Goal: Task Accomplishment & Management: Manage account settings

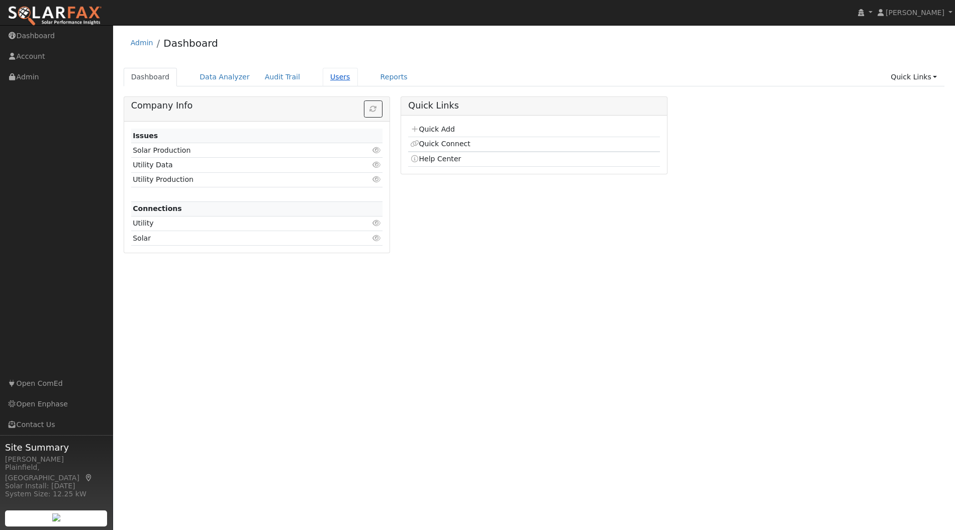
click at [324, 75] on link "Users" at bounding box center [340, 77] width 35 height 19
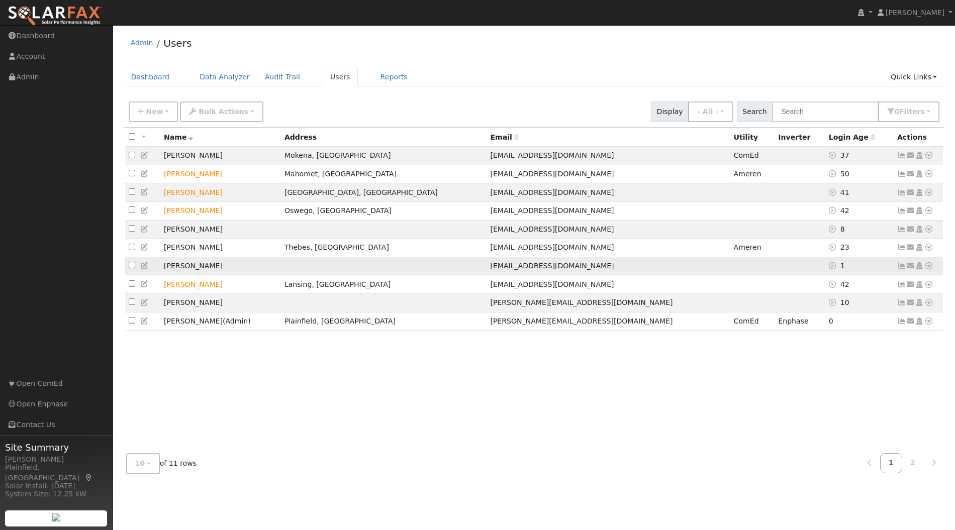
click at [928, 268] on icon at bounding box center [928, 265] width 9 height 7
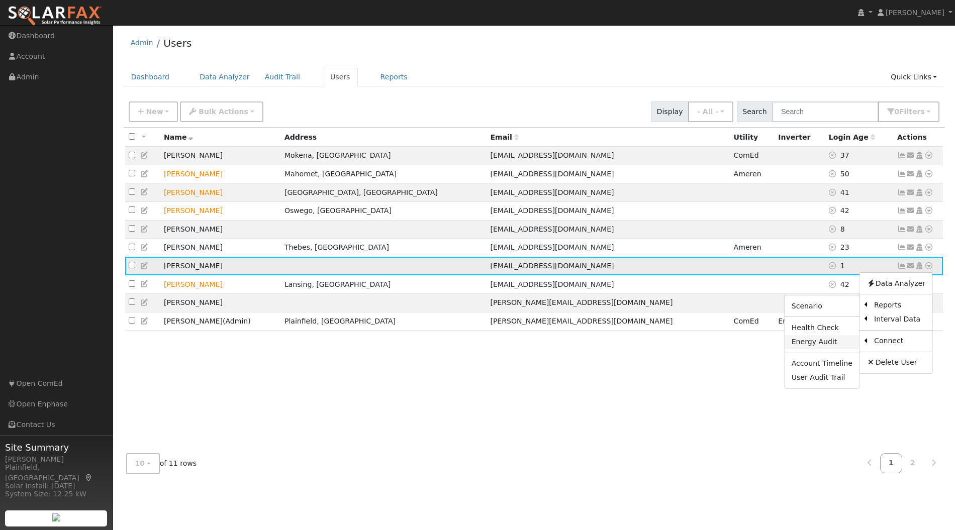
click at [831, 345] on link "Energy Audit" at bounding box center [822, 342] width 75 height 14
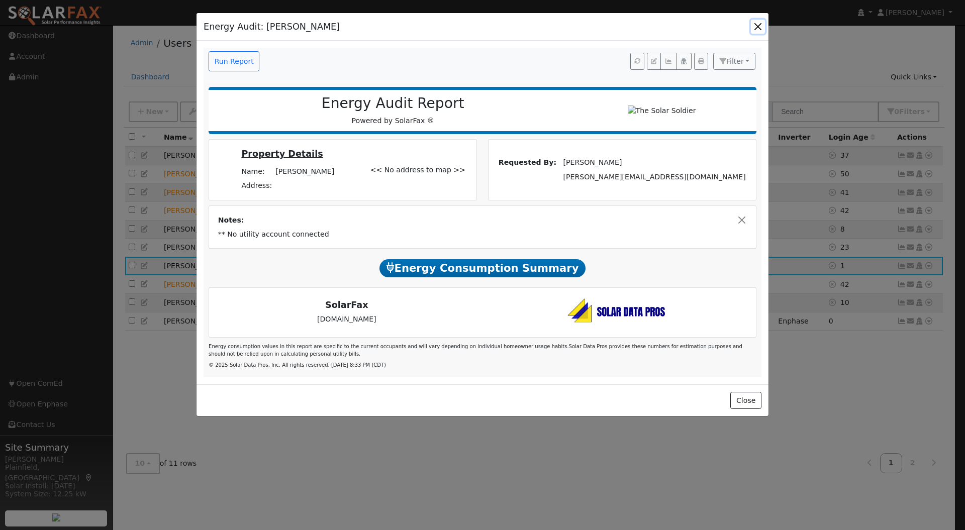
click at [756, 21] on button "button" at bounding box center [758, 27] width 14 height 14
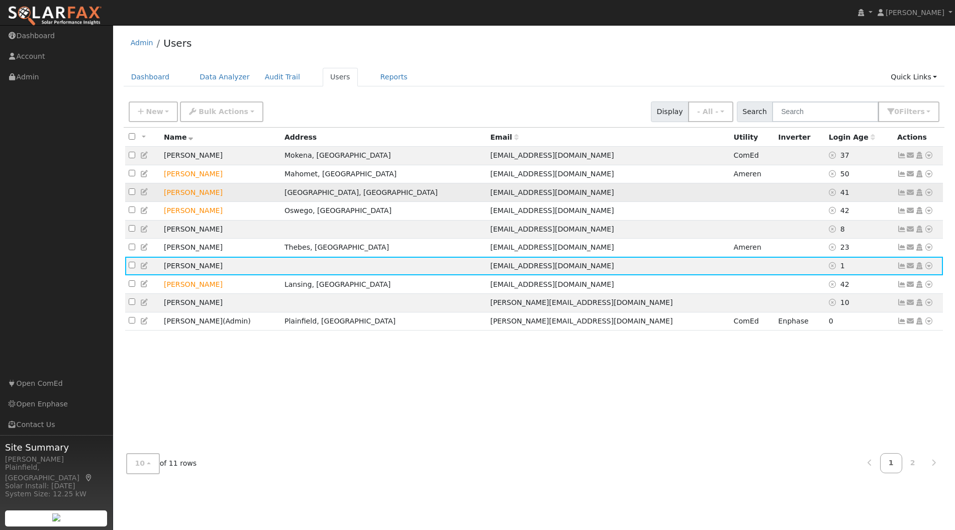
click at [929, 191] on icon at bounding box center [928, 192] width 9 height 7
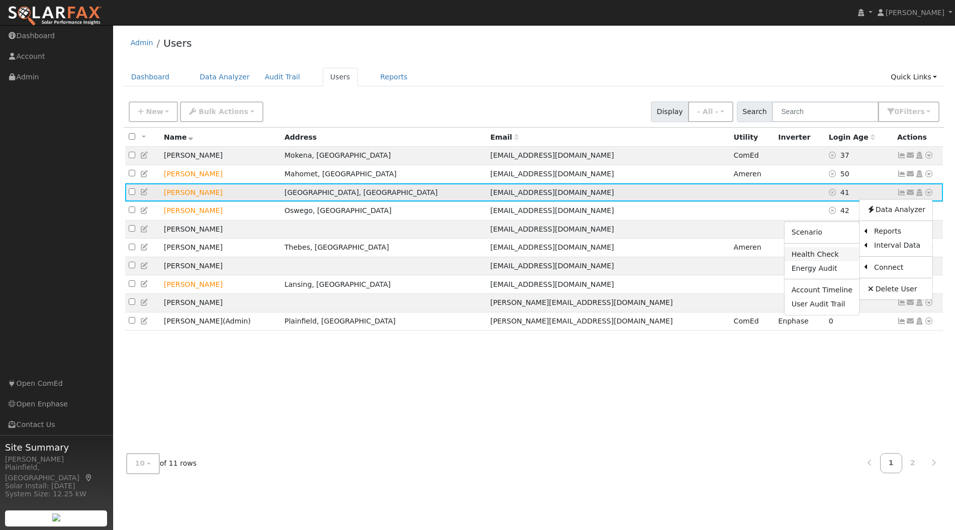
click at [831, 252] on link "Health Check" at bounding box center [822, 254] width 75 height 14
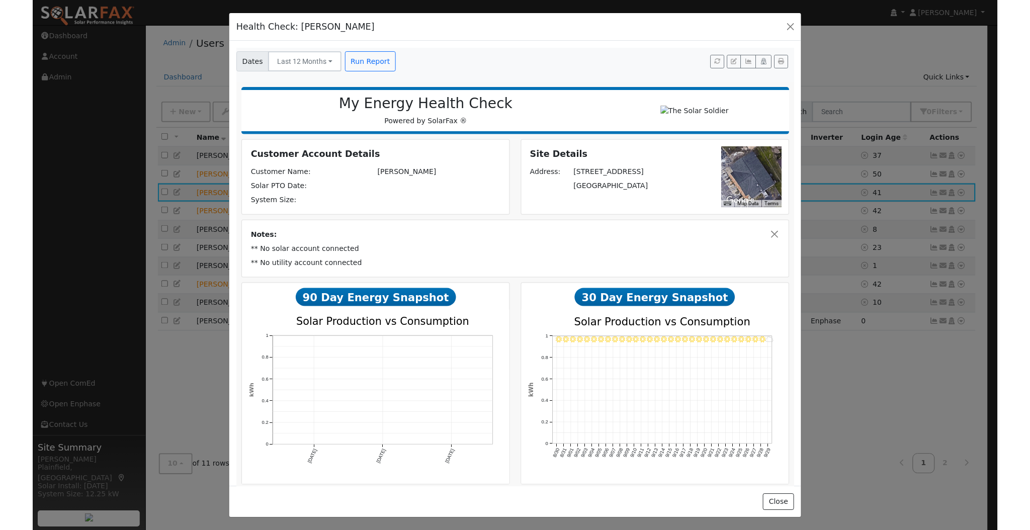
scroll to position [10, 0]
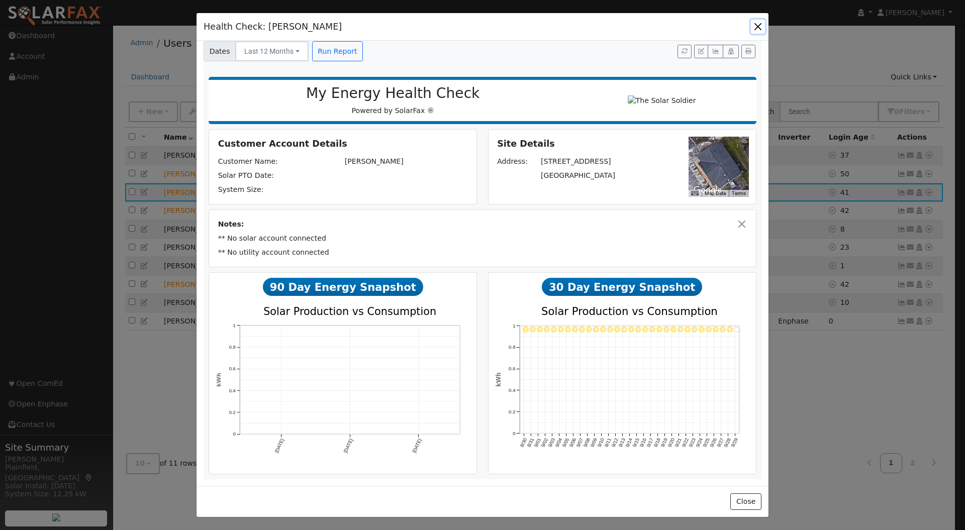
click at [756, 24] on button "button" at bounding box center [758, 27] width 14 height 14
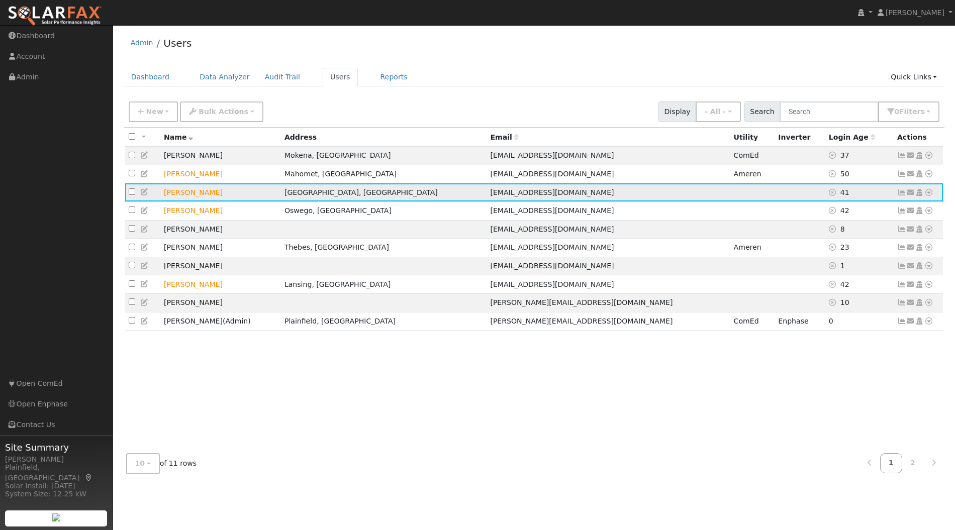
click at [182, 198] on td "Rakesh Patel" at bounding box center [220, 192] width 121 height 19
click at [144, 194] on icon at bounding box center [144, 192] width 9 height 7
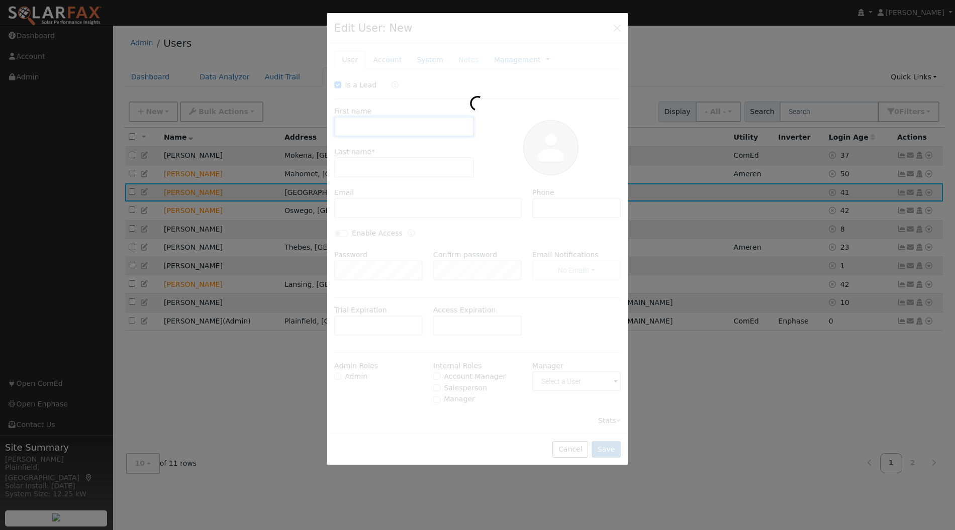
checkbox input "true"
type input "Rakesh"
type input "Patel"
type input "rocky_patel72@yahoo.com"
type input "8649828638"
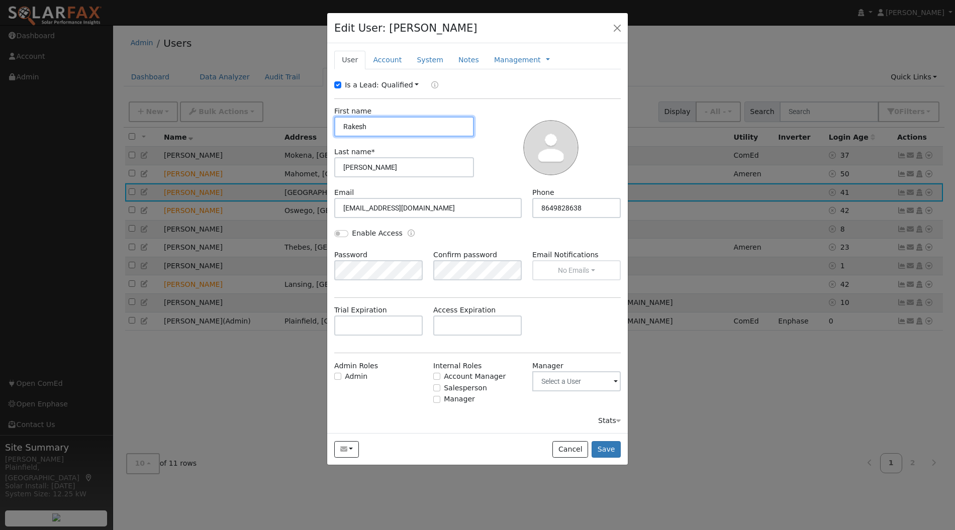
click at [399, 125] on input "Rakesh" at bounding box center [404, 127] width 140 height 20
paste input "Darshil"
type input "Darshil"
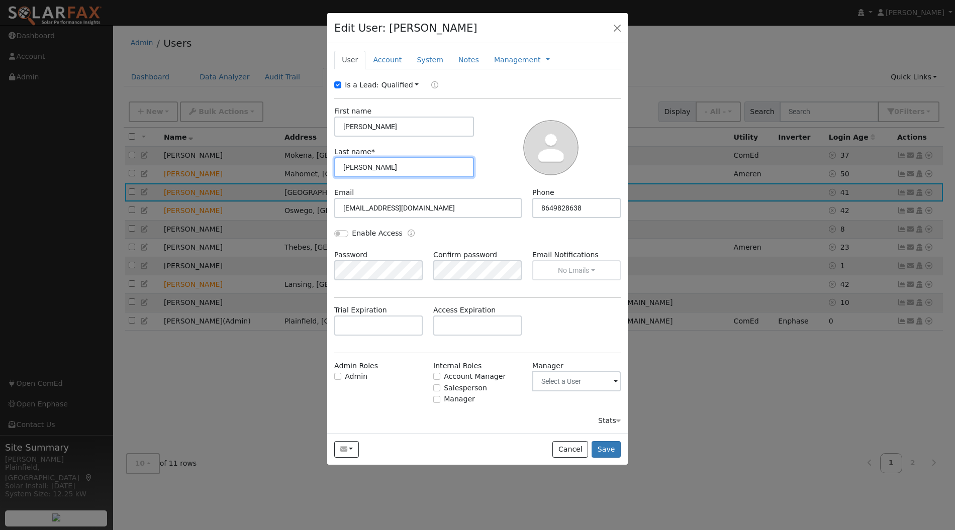
click at [354, 169] on input "Patel" at bounding box center [404, 167] width 140 height 20
paste input "Mungalpara"
type input "Mungalpara"
click at [433, 207] on input "rocky_patel72@yahoo.com" at bounding box center [428, 208] width 188 height 20
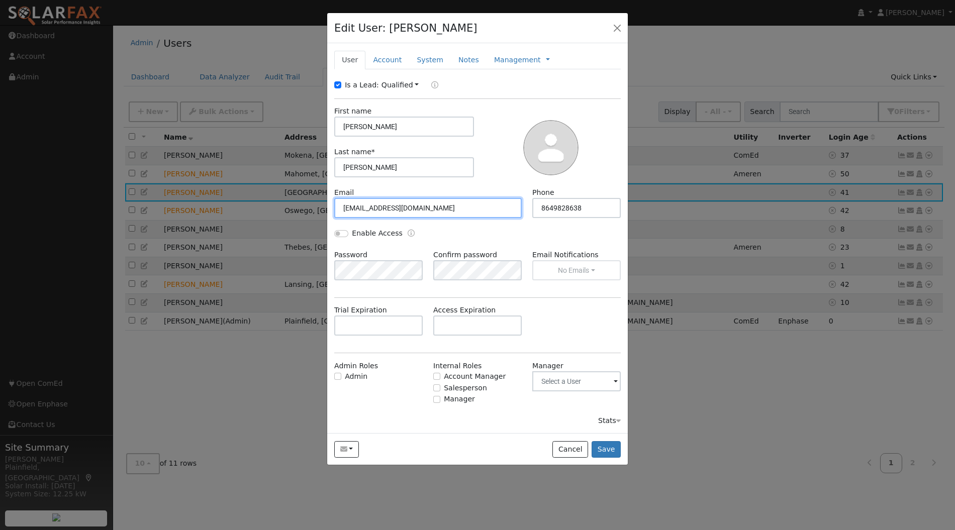
click at [433, 207] on input "rocky_patel72@yahoo.com" at bounding box center [428, 208] width 188 height 20
paste input "darshil1021@gmail"
type input "darshil1021@gmail.com"
click at [588, 202] on input "8649828638" at bounding box center [576, 208] width 88 height 20
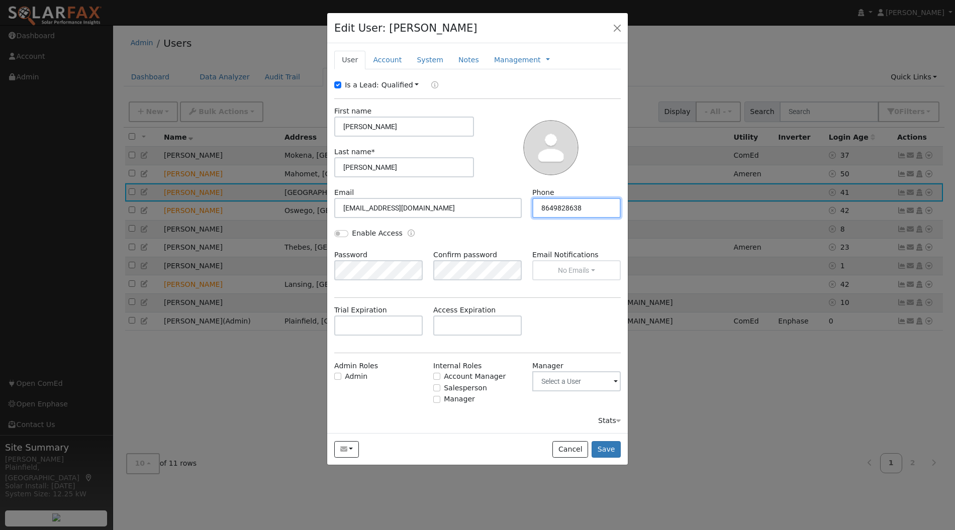
click at [588, 202] on input "8649828638" at bounding box center [576, 208] width 88 height 20
click at [589, 202] on input "8649828638" at bounding box center [576, 208] width 88 height 20
click at [590, 201] on input "8649828638" at bounding box center [576, 208] width 88 height 20
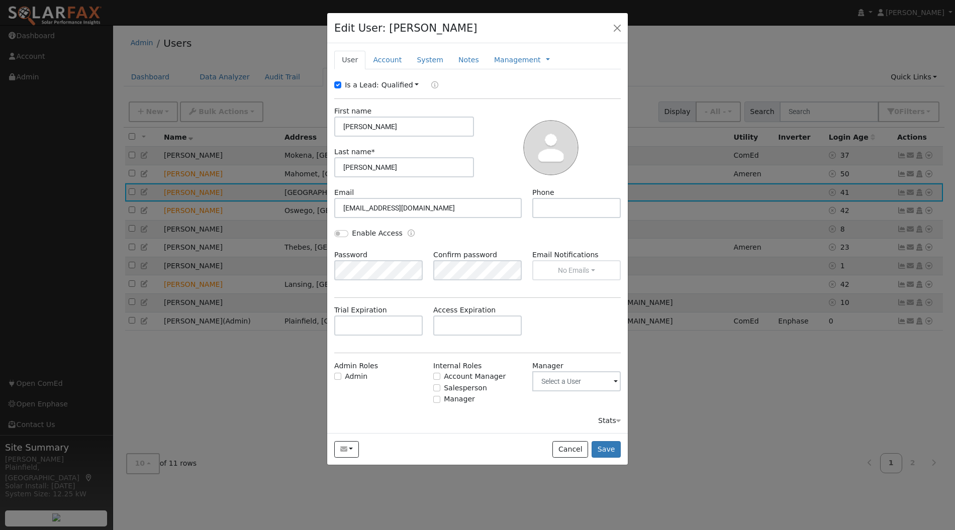
click at [504, 229] on div "Enable Access" at bounding box center [477, 239] width 297 height 22
click at [605, 448] on button "Save" at bounding box center [606, 449] width 29 height 17
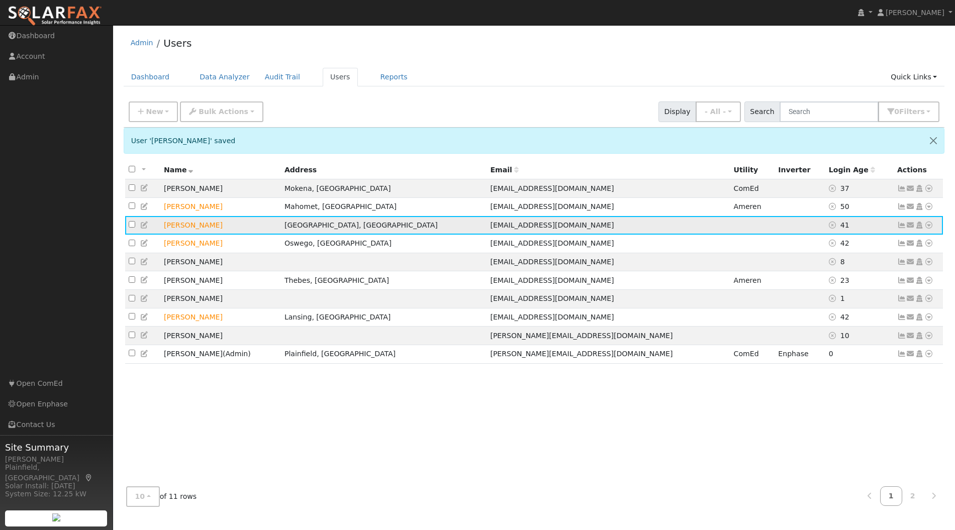
click at [139, 225] on td at bounding box center [142, 225] width 35 height 19
click at [142, 223] on icon at bounding box center [144, 225] width 9 height 7
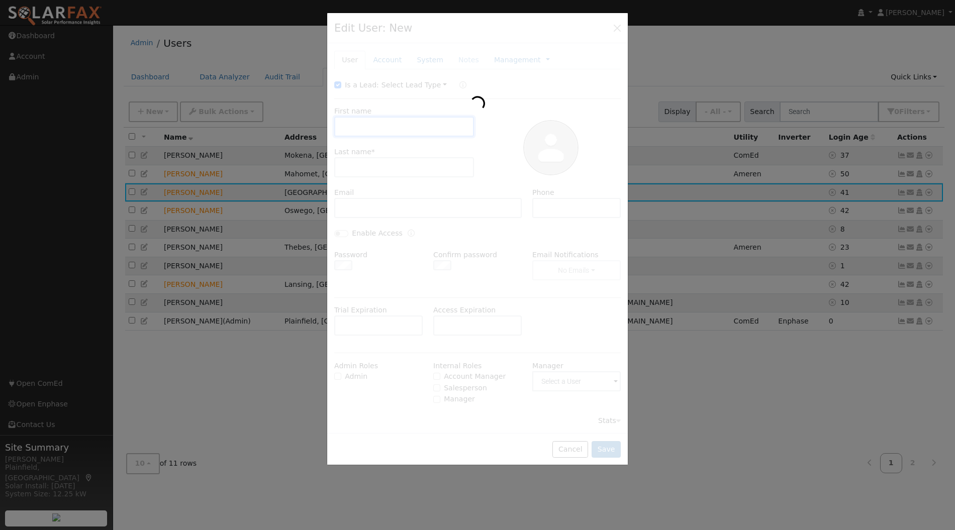
type input "Darshil"
type input "Mungalpara"
type input "darshil1021@gmail.com"
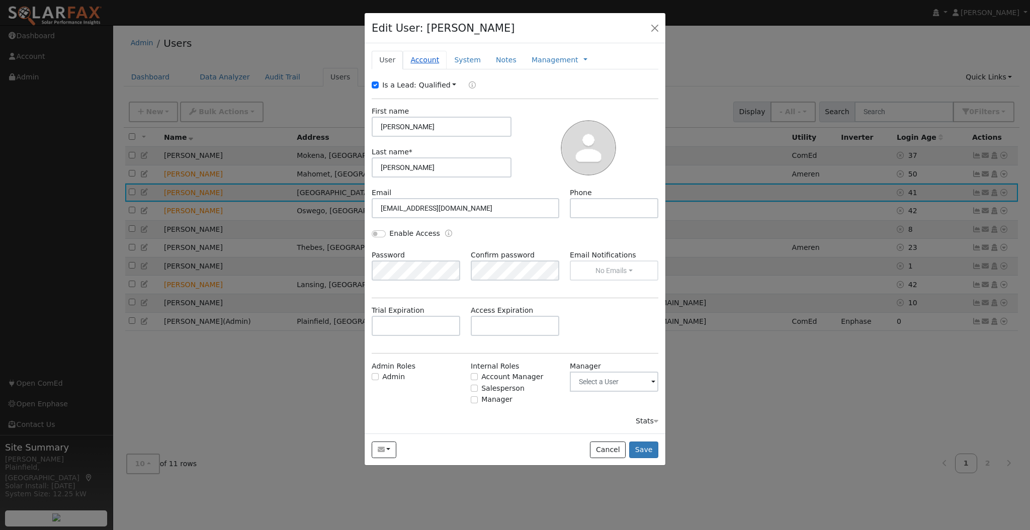
click at [425, 56] on link "Account" at bounding box center [425, 60] width 44 height 19
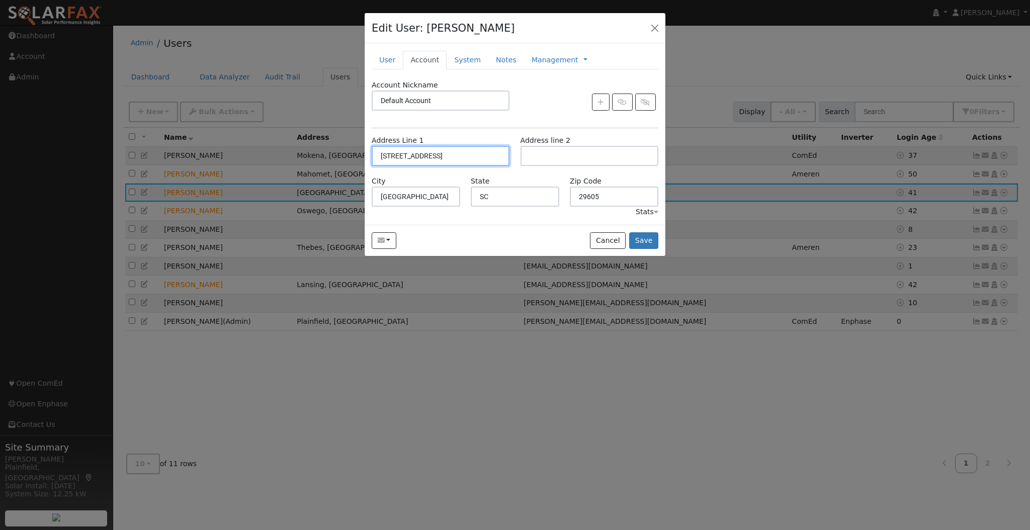
click at [406, 155] on input "540 White Horse Road" at bounding box center [440, 156] width 138 height 20
paste input "437 Birmingham Ln"
type input "437 Birmingham Lane"
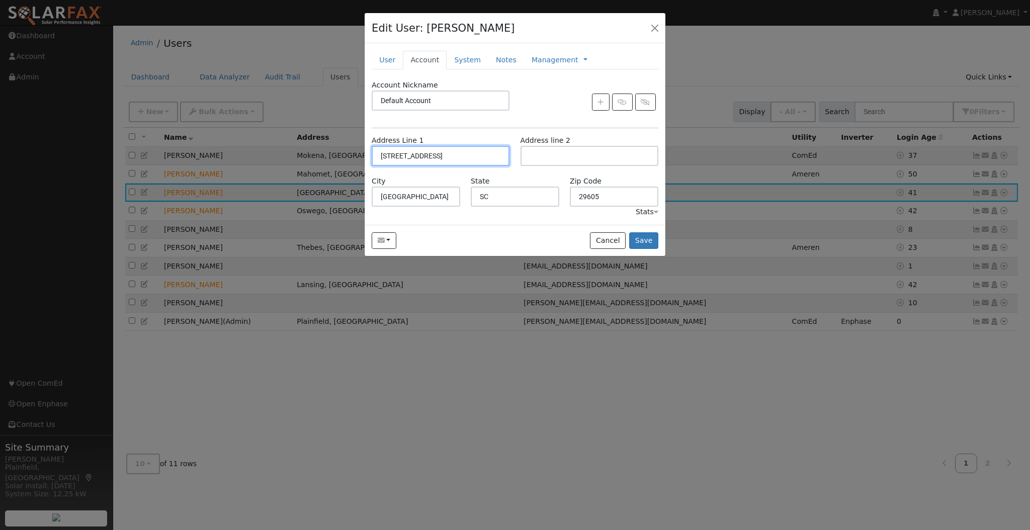
type input "Schaumburg"
type input "IL"
type input "60193"
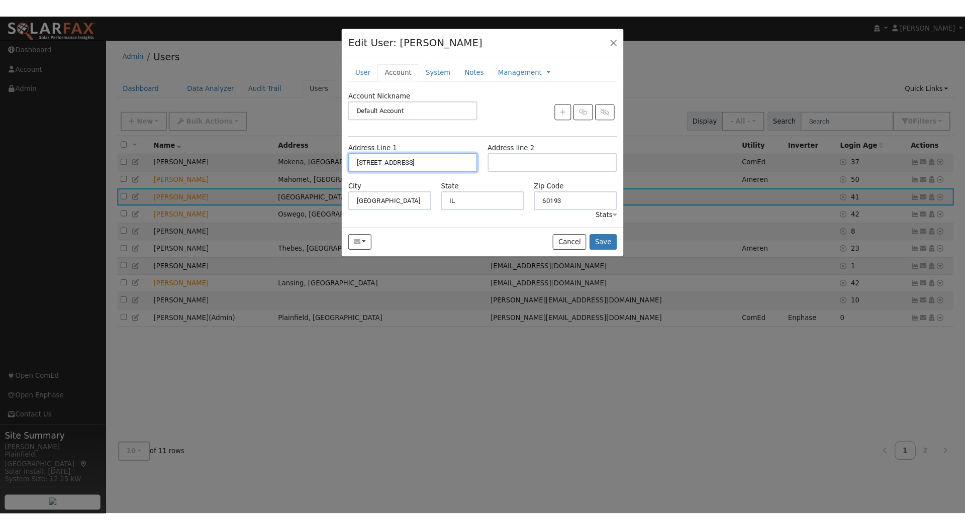
scroll to position [0, 0]
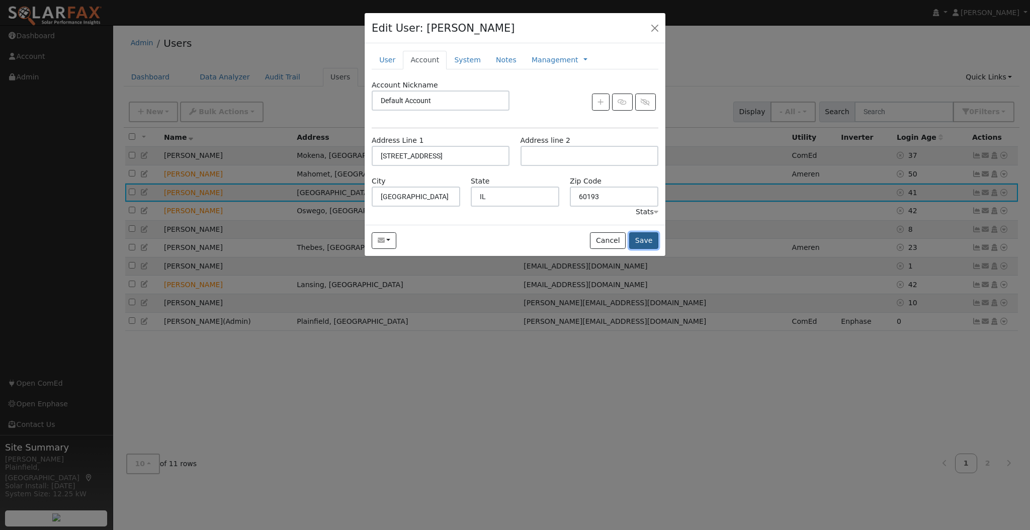
click at [647, 238] on button "Save" at bounding box center [643, 240] width 29 height 17
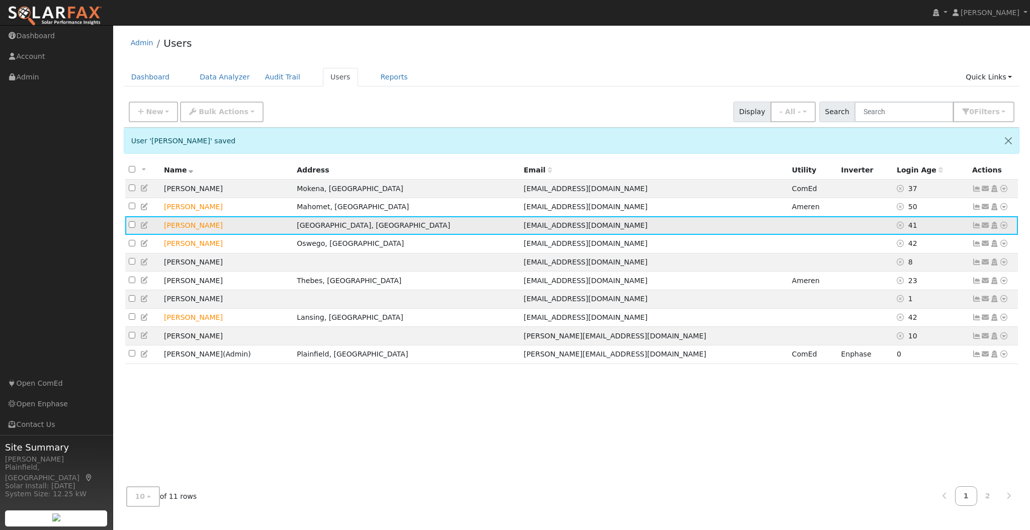
click at [955, 224] on icon at bounding box center [1003, 225] width 9 height 7
click at [918, 284] on link "Import From CSV" at bounding box center [897, 279] width 74 height 14
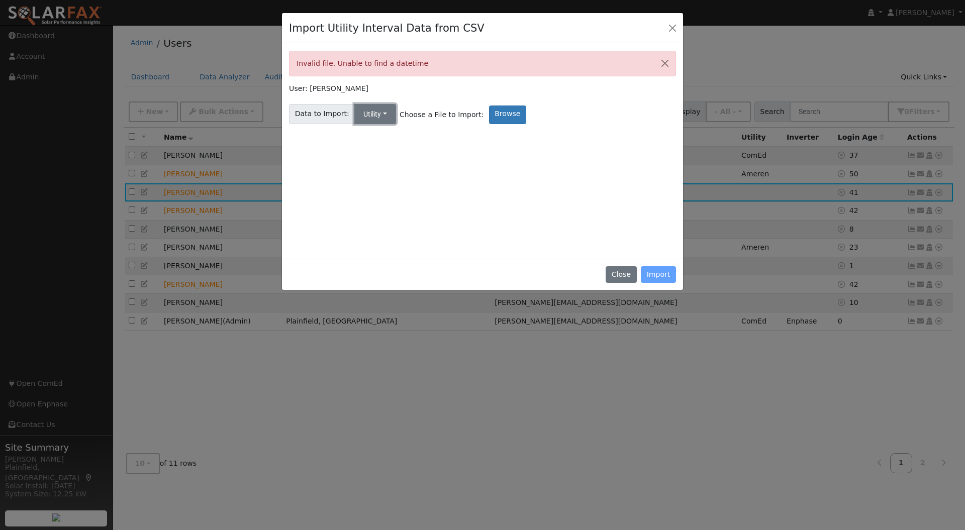
click at [379, 116] on button "Utility" at bounding box center [375, 114] width 42 height 20
click at [377, 132] on link "Utility" at bounding box center [383, 136] width 70 height 14
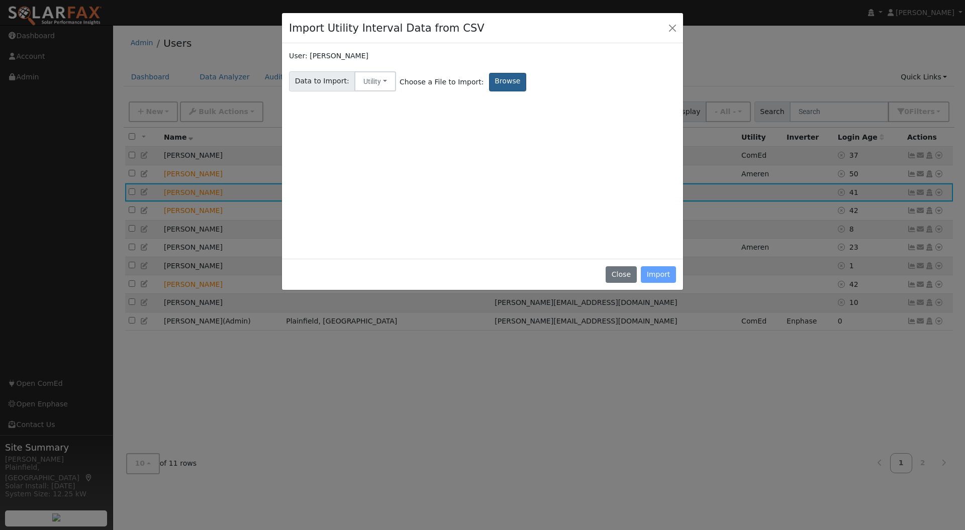
click at [500, 85] on label "Browse" at bounding box center [507, 82] width 37 height 19
click at [0, 0] on input "Browse" at bounding box center [0, 0] width 0 height 0
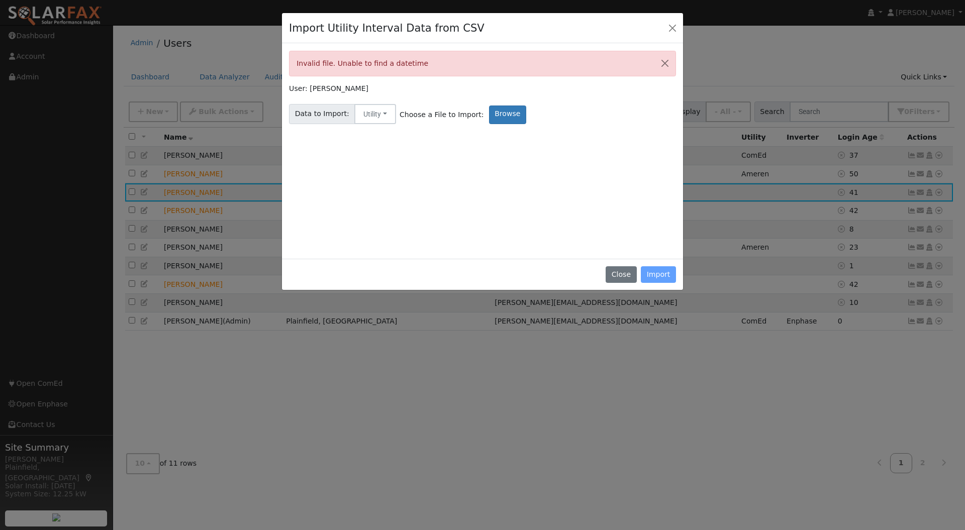
click at [494, 57] on div "Invalid file. Unable to find a datetime" at bounding box center [482, 64] width 387 height 26
click at [477, 57] on div "Invalid file. Unable to find a datetime" at bounding box center [482, 64] width 387 height 26
click at [470, 57] on div "Invalid file. Unable to find a datetime" at bounding box center [482, 64] width 387 height 26
click at [489, 107] on label "Browse" at bounding box center [507, 115] width 37 height 19
click at [0, 0] on input "Browse" at bounding box center [0, 0] width 0 height 0
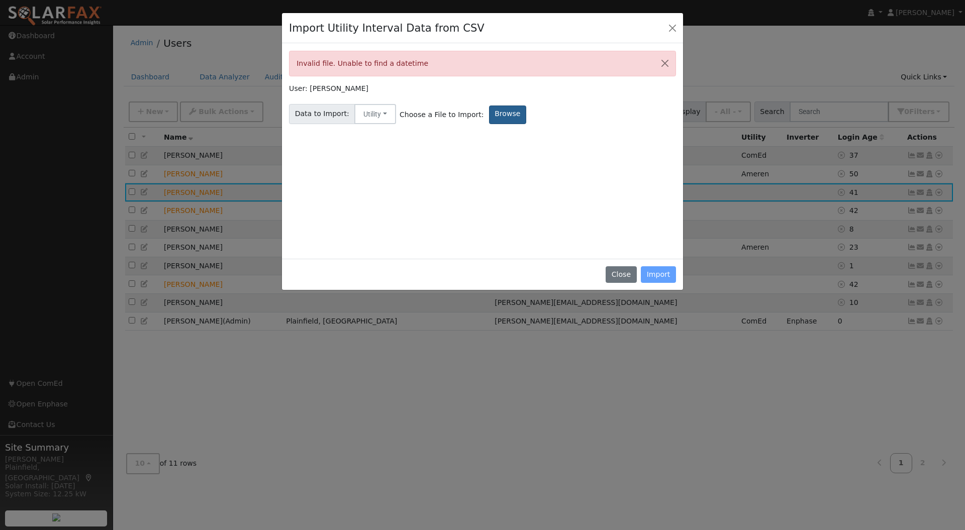
click at [489, 117] on label "Browse" at bounding box center [507, 115] width 37 height 19
click at [0, 0] on input "Browse" at bounding box center [0, 0] width 0 height 0
click at [501, 116] on label "Browse" at bounding box center [507, 115] width 37 height 19
click at [0, 0] on input "Browse" at bounding box center [0, 0] width 0 height 0
click at [563, 168] on div "Invalid file. Unable to find a datetime User: Darshil Mungalpara Data to Import…" at bounding box center [482, 151] width 387 height 201
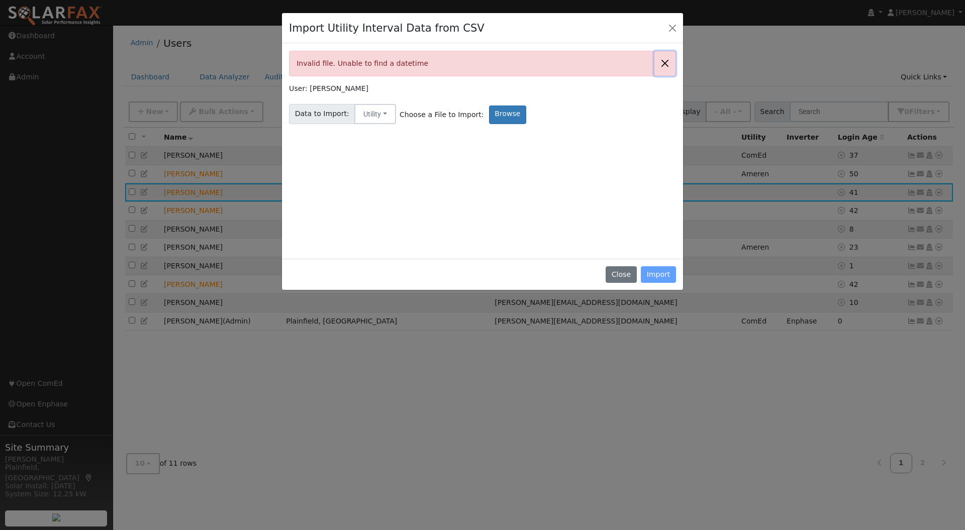
click at [657, 60] on button "Close" at bounding box center [665, 63] width 21 height 25
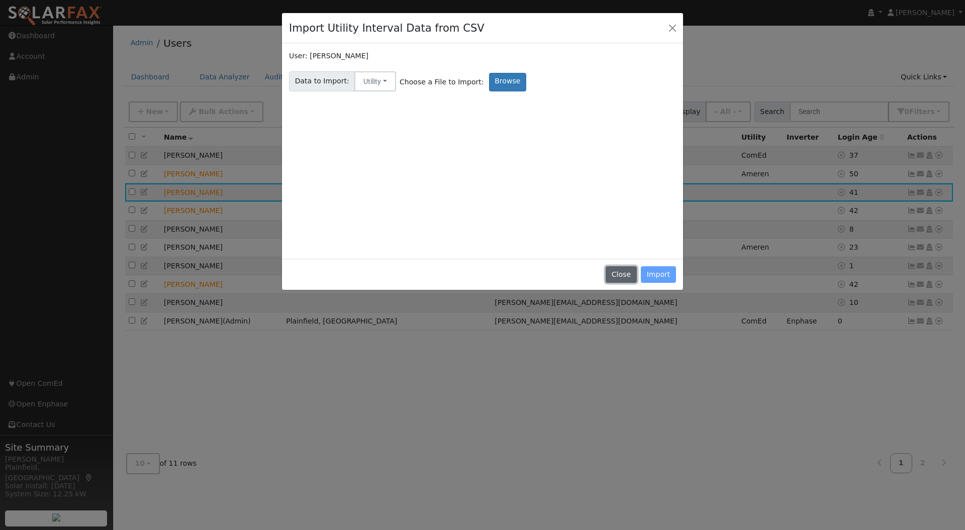
click at [629, 274] on button "Close" at bounding box center [621, 274] width 31 height 17
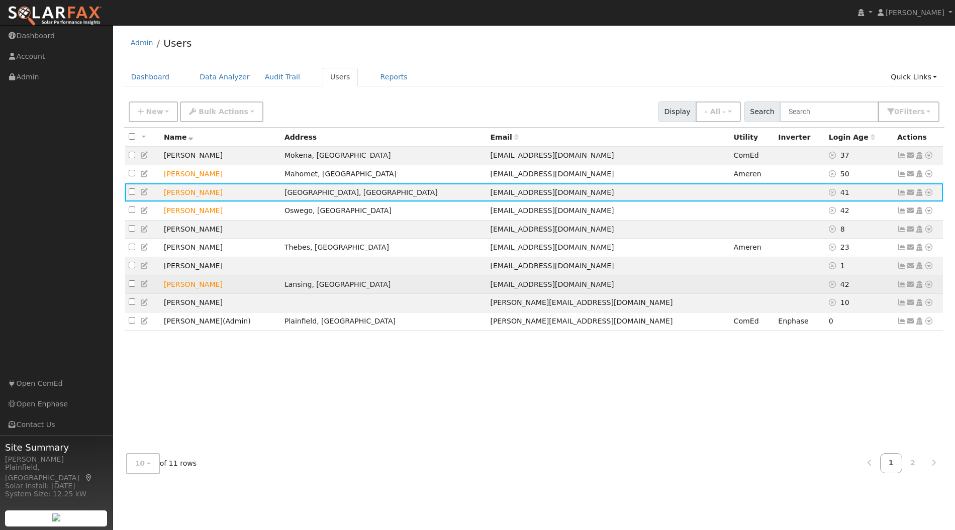
click at [929, 288] on icon at bounding box center [928, 284] width 9 height 7
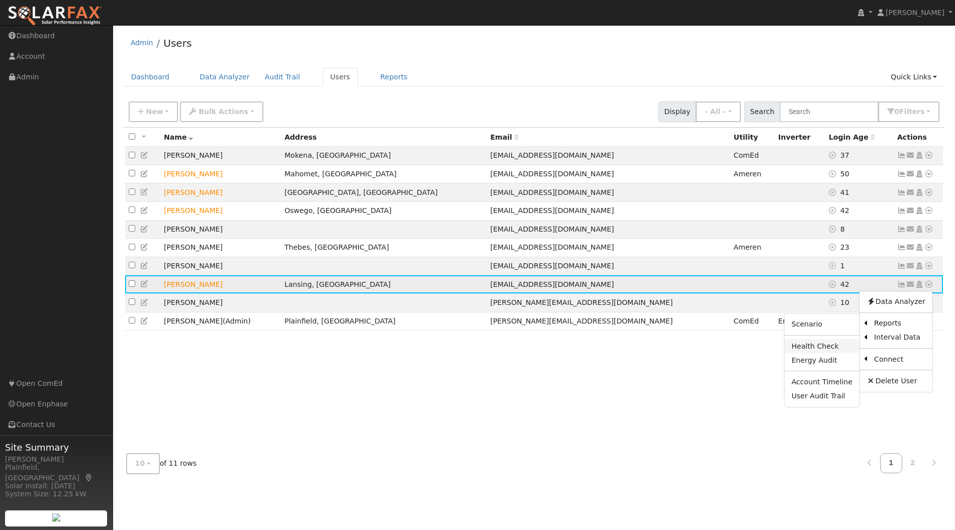
click at [844, 345] on link "Health Check" at bounding box center [822, 346] width 75 height 14
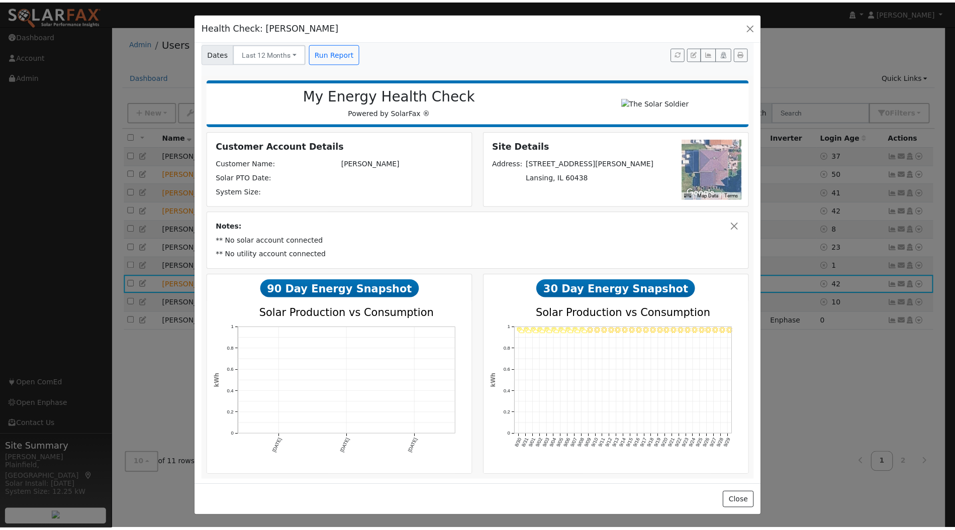
scroll to position [10, 0]
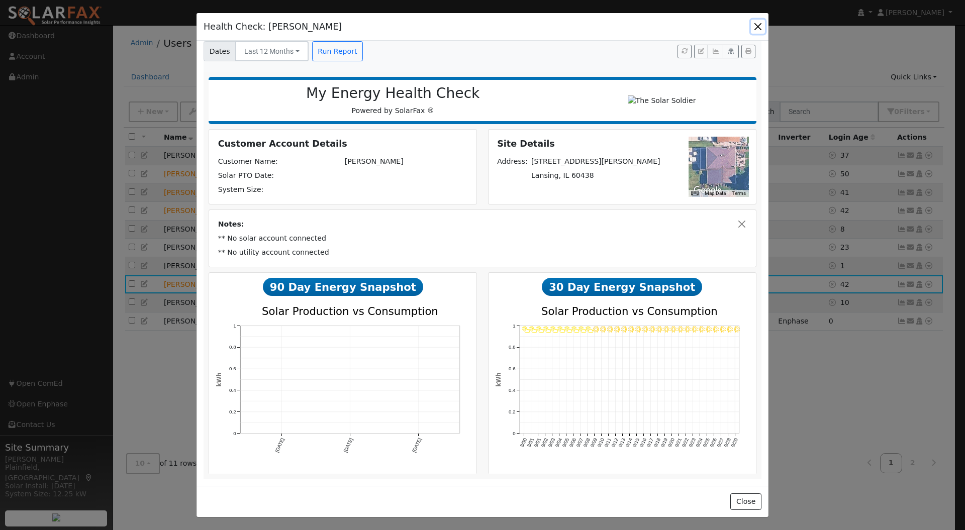
click at [755, 27] on button "button" at bounding box center [758, 27] width 14 height 14
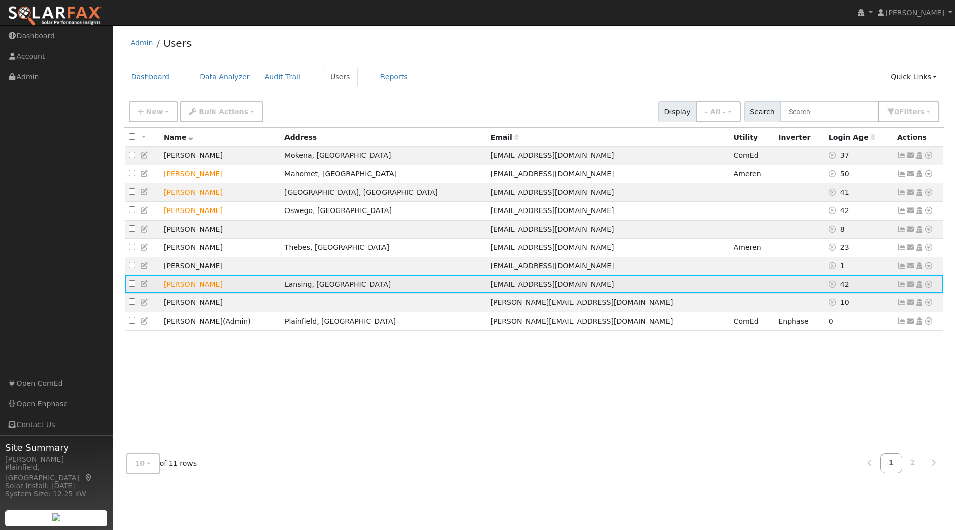
click at [934, 288] on td "Send Email... Copy a Link Reset Password Open Access Data Analyzer Reports Scen…" at bounding box center [919, 284] width 50 height 19
click at [932, 287] on icon at bounding box center [928, 284] width 9 height 7
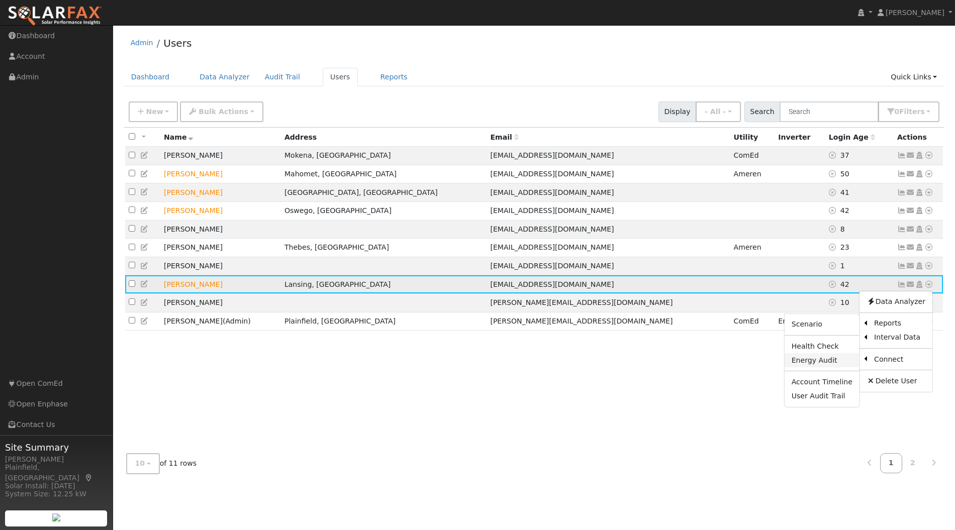
click at [827, 362] on link "Energy Audit" at bounding box center [822, 360] width 75 height 14
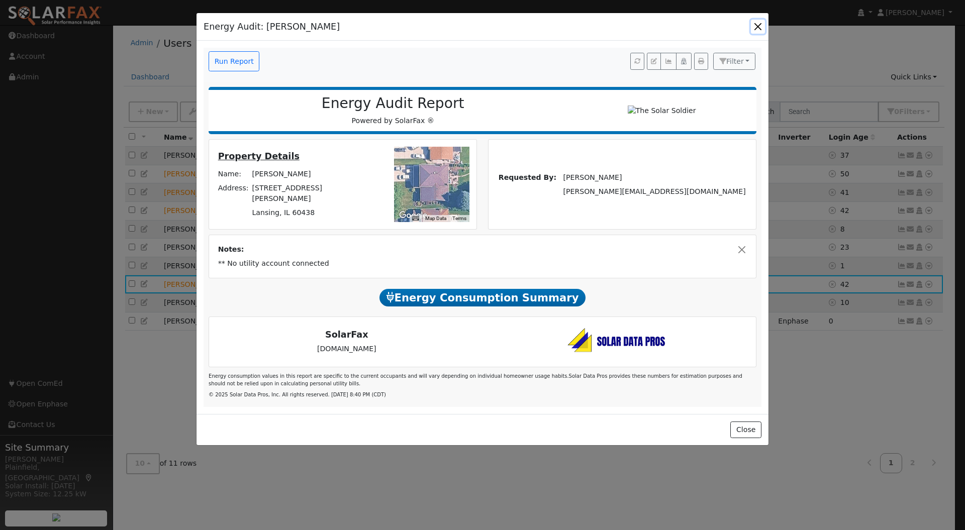
click at [759, 25] on button "button" at bounding box center [758, 27] width 14 height 14
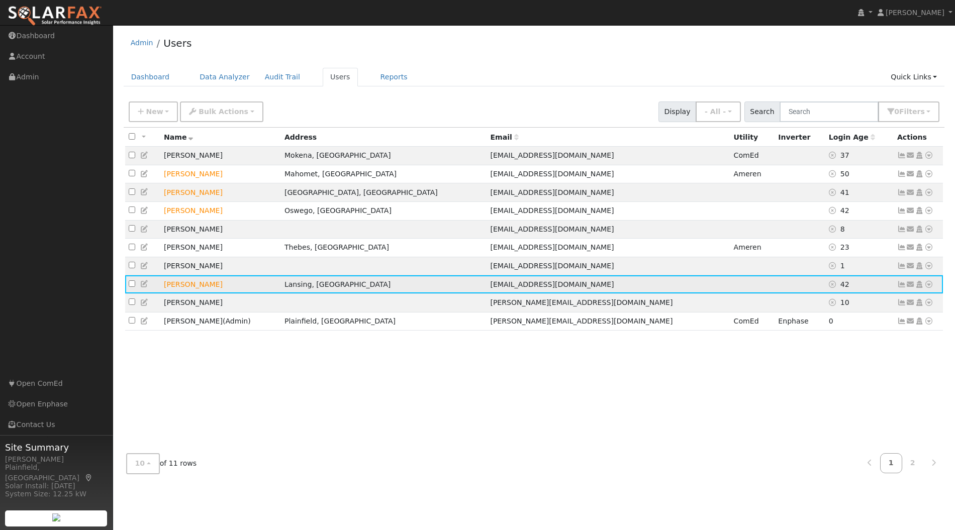
click at [132, 287] on input "checkbox" at bounding box center [132, 284] width 7 height 7
checkbox input "true"
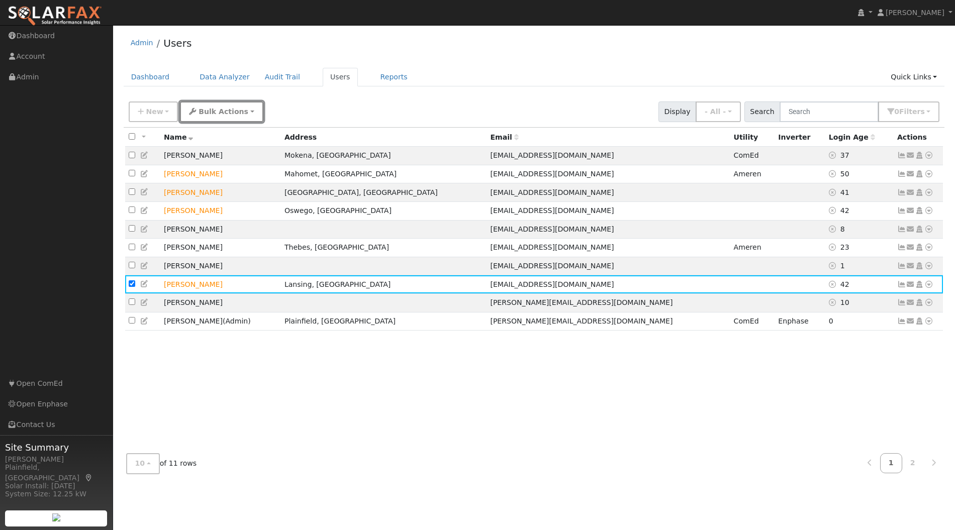
click at [238, 108] on button "Bulk Actions" at bounding box center [221, 112] width 83 height 21
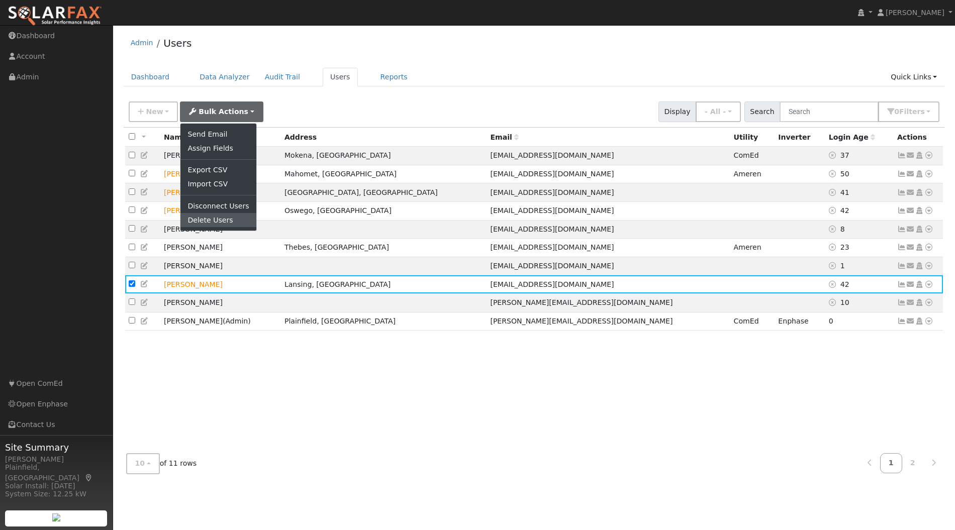
click at [205, 214] on link "Delete Users" at bounding box center [217, 220] width 75 height 14
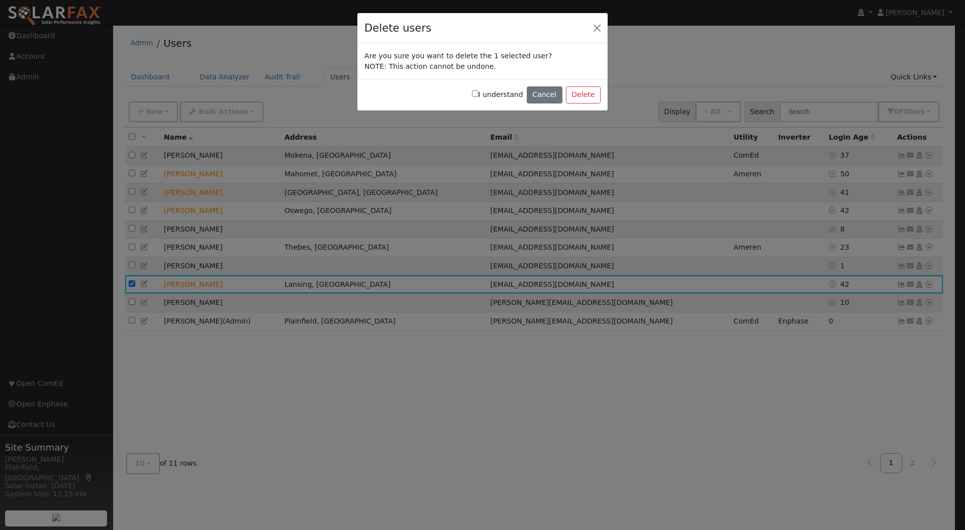
click at [479, 94] on input "I understand" at bounding box center [475, 93] width 7 height 7
checkbox input "true"
click at [585, 99] on button "Delete" at bounding box center [583, 94] width 35 height 17
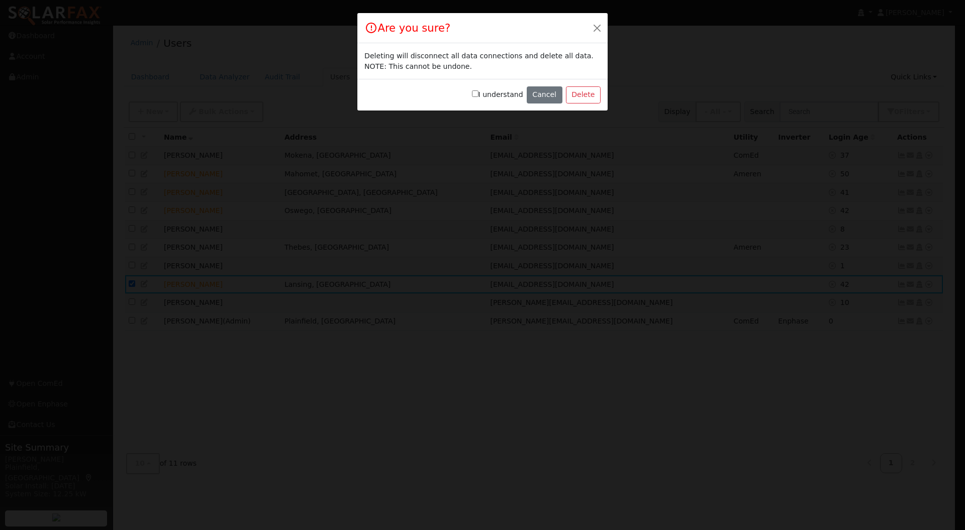
click at [479, 95] on input "I understand" at bounding box center [475, 93] width 7 height 7
checkbox input "true"
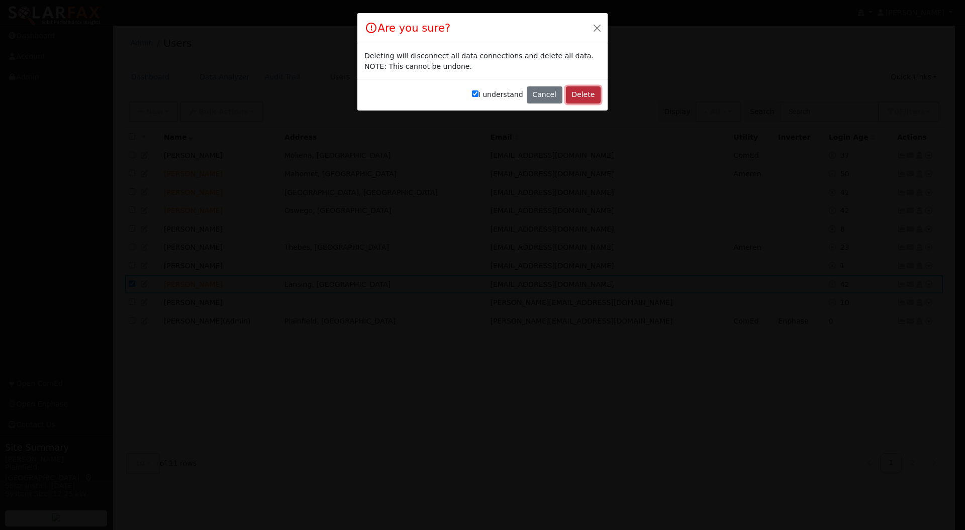
click at [579, 94] on button "Delete" at bounding box center [583, 94] width 35 height 17
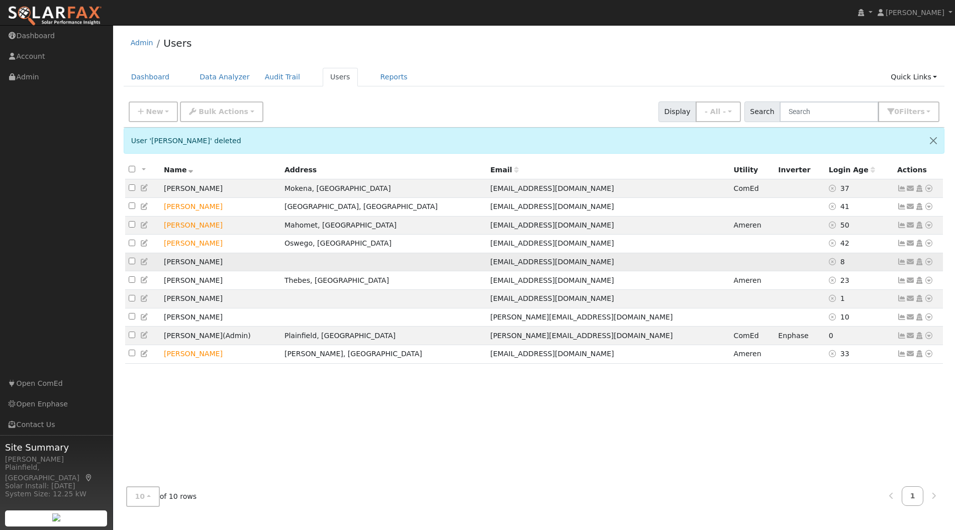
click at [930, 262] on icon at bounding box center [928, 261] width 9 height 7
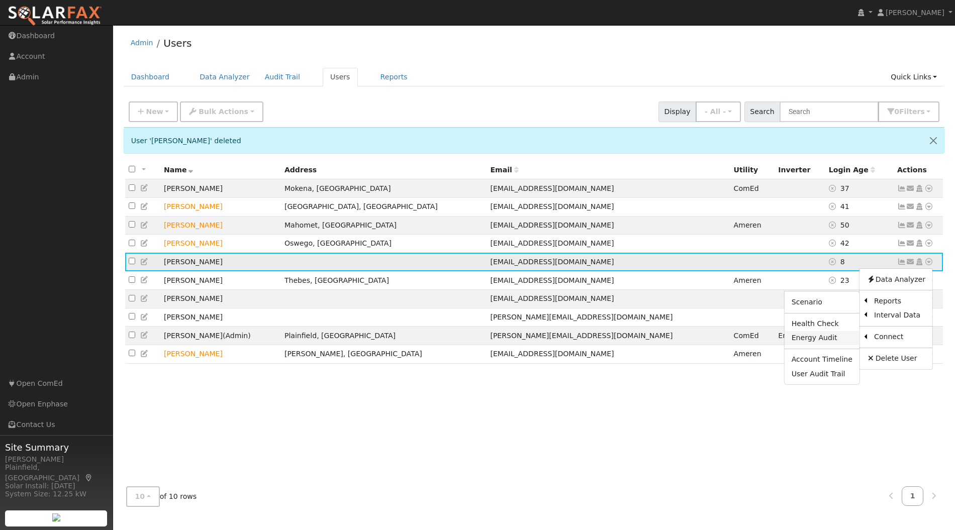
click at [838, 338] on link "Energy Audit" at bounding box center [822, 338] width 75 height 14
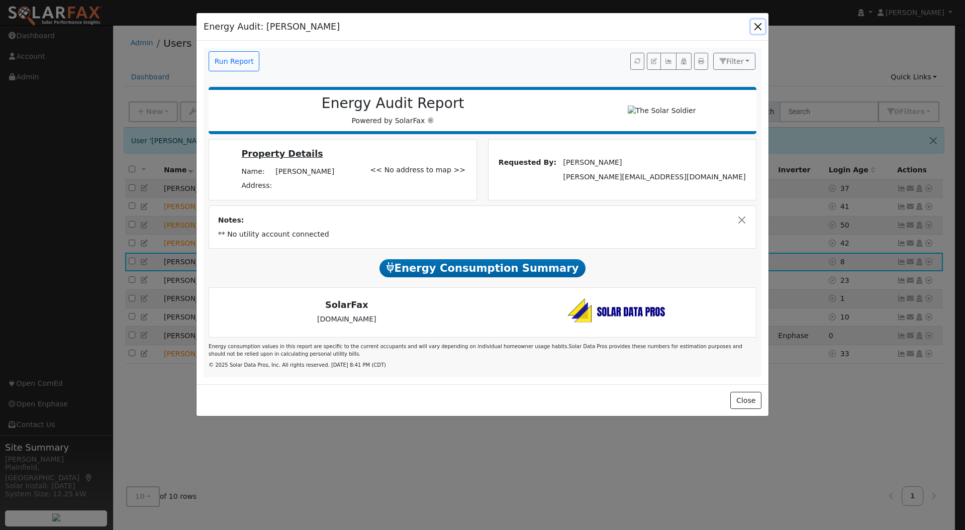
click at [753, 24] on button "button" at bounding box center [758, 27] width 14 height 14
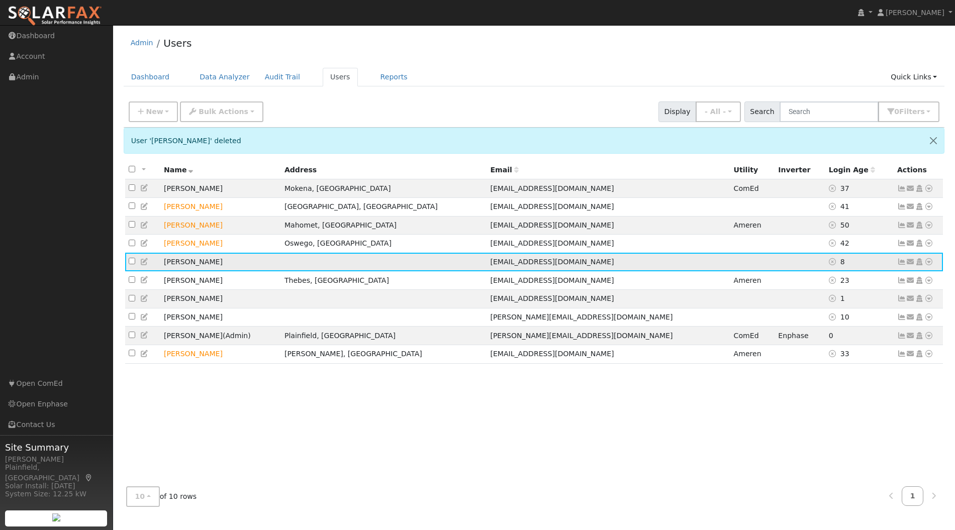
click at [132, 263] on input "checkbox" at bounding box center [132, 261] width 7 height 7
checkbox input "true"
click at [245, 109] on button "Bulk Actions" at bounding box center [221, 112] width 83 height 21
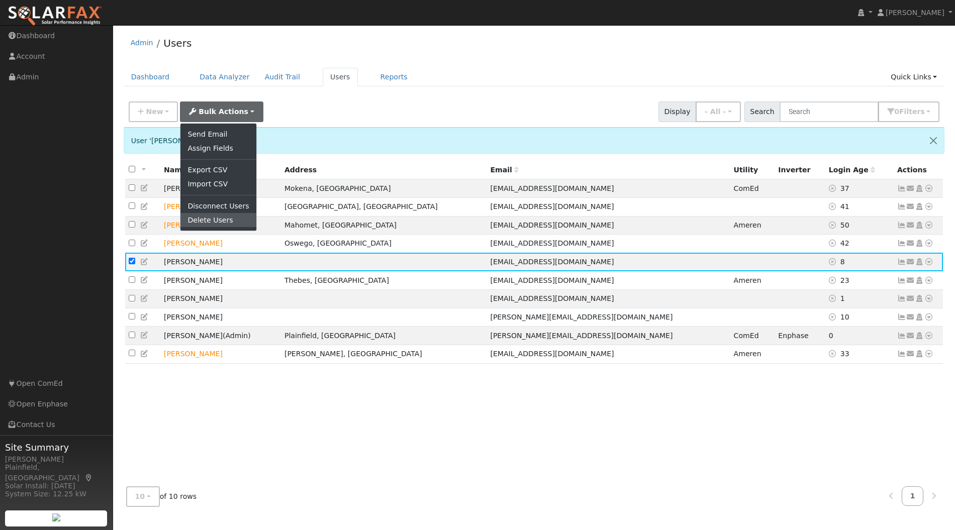
click at [210, 221] on link "Delete Users" at bounding box center [217, 220] width 75 height 14
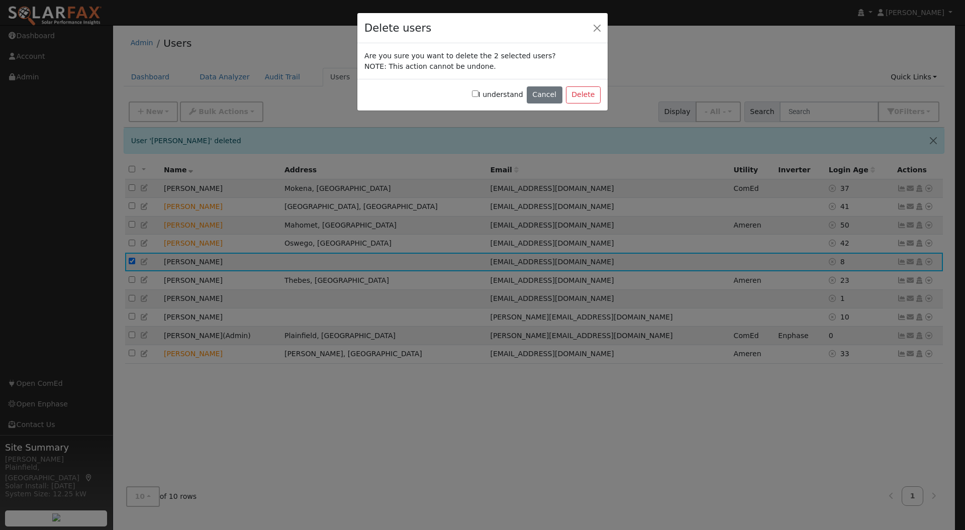
drag, startPoint x: 483, startPoint y: 92, endPoint x: 524, endPoint y: 91, distance: 41.2
click at [479, 92] on input "I understand" at bounding box center [475, 93] width 7 height 7
checkbox input "true"
click at [584, 95] on button "Delete" at bounding box center [583, 94] width 35 height 17
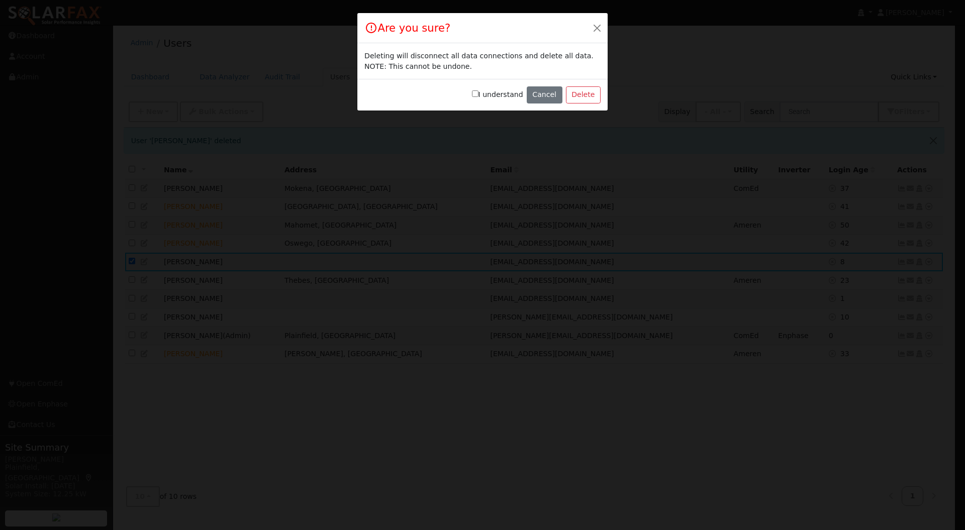
click at [493, 95] on label "I understand" at bounding box center [497, 94] width 51 height 11
click at [479, 95] on input "I understand" at bounding box center [475, 93] width 7 height 7
checkbox input "true"
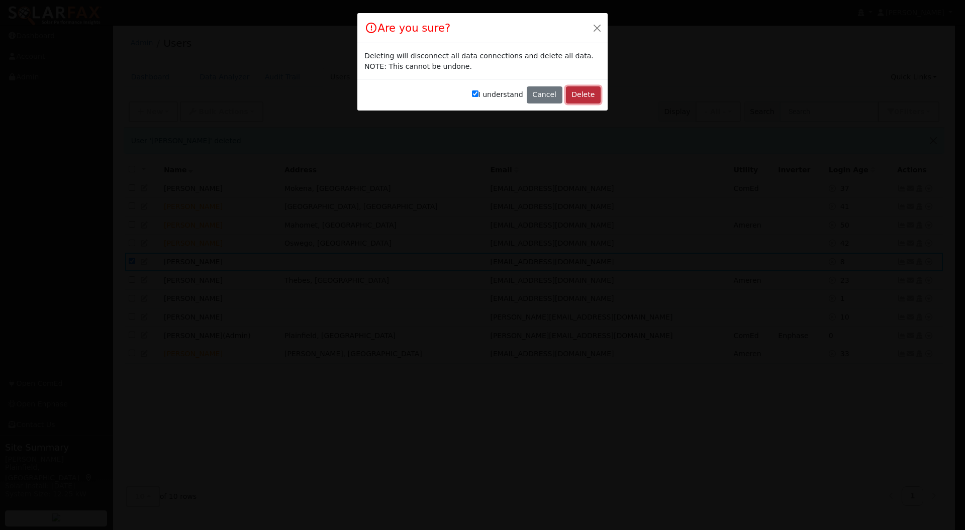
click at [575, 92] on button "Delete" at bounding box center [583, 94] width 35 height 17
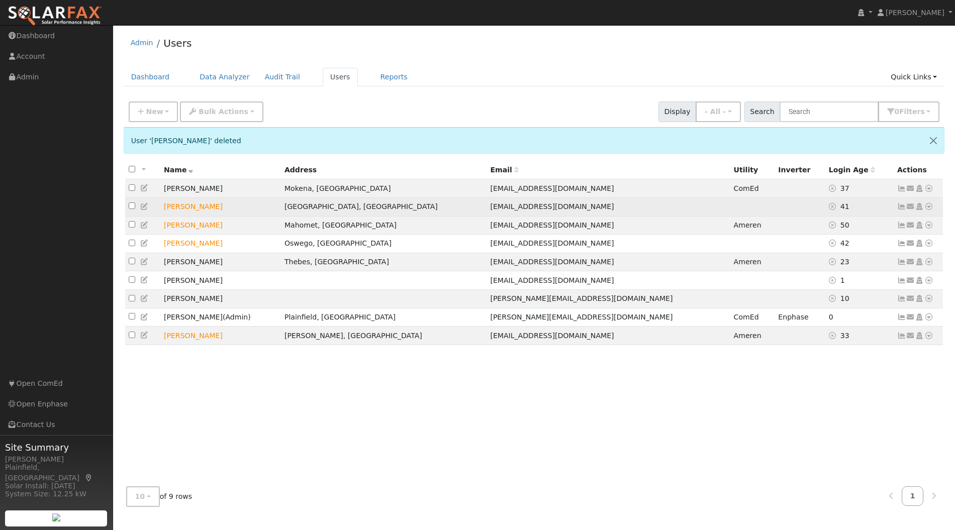
click at [633, 204] on td "darshil1021@gmail.com" at bounding box center [608, 207] width 243 height 19
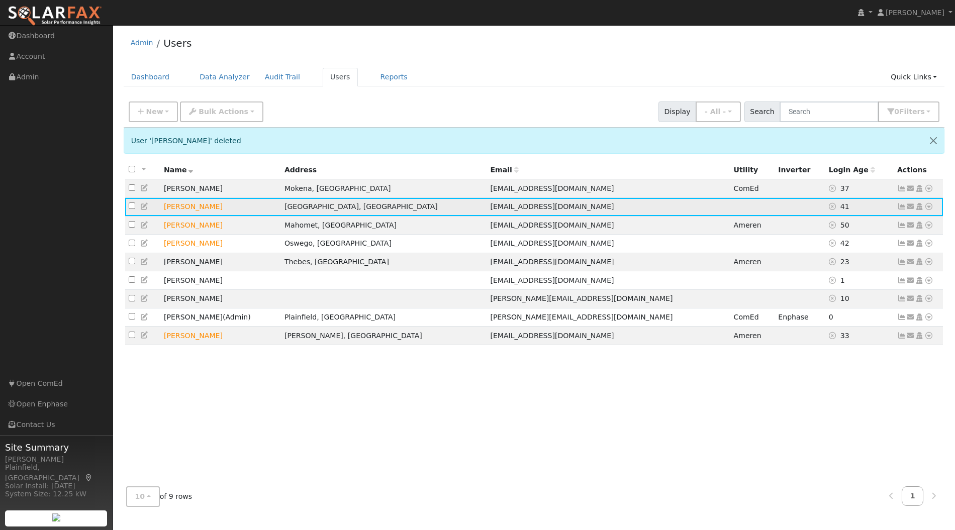
click at [197, 204] on td "Darshil Mungalpara" at bounding box center [220, 207] width 121 height 19
click at [930, 206] on icon at bounding box center [928, 206] width 9 height 7
click at [912, 226] on link "Data Analyzer" at bounding box center [896, 224] width 73 height 14
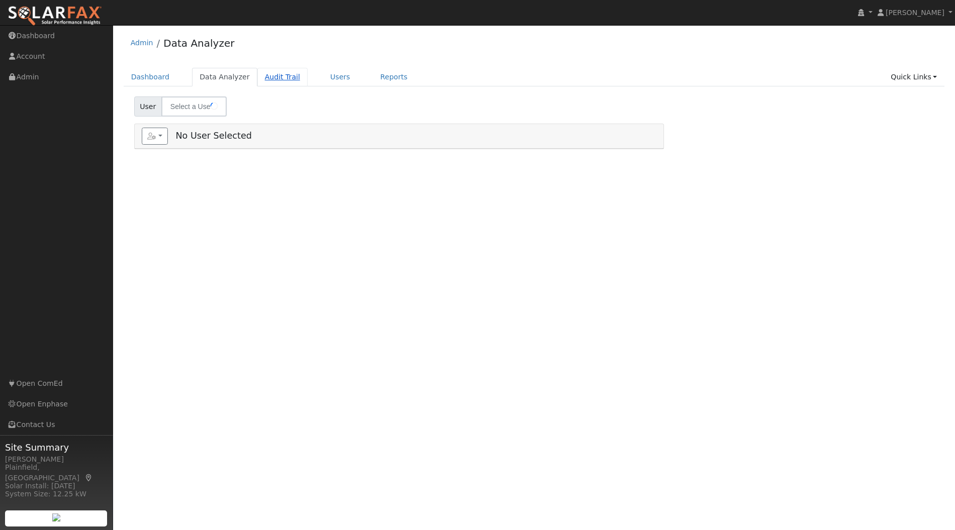
click at [260, 78] on link "Audit Trail" at bounding box center [282, 77] width 50 height 19
click at [336, 76] on link "Users" at bounding box center [340, 77] width 35 height 19
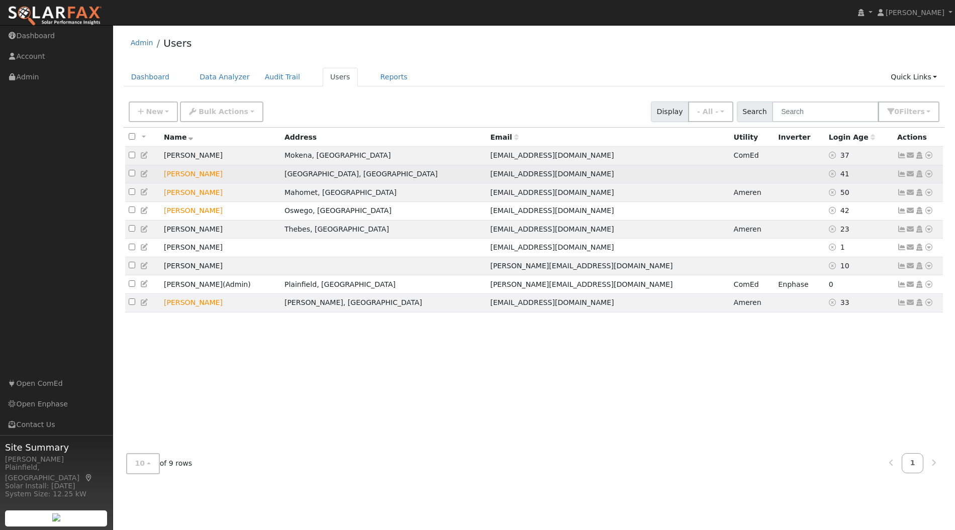
click at [203, 174] on td "[PERSON_NAME]" at bounding box center [220, 174] width 121 height 19
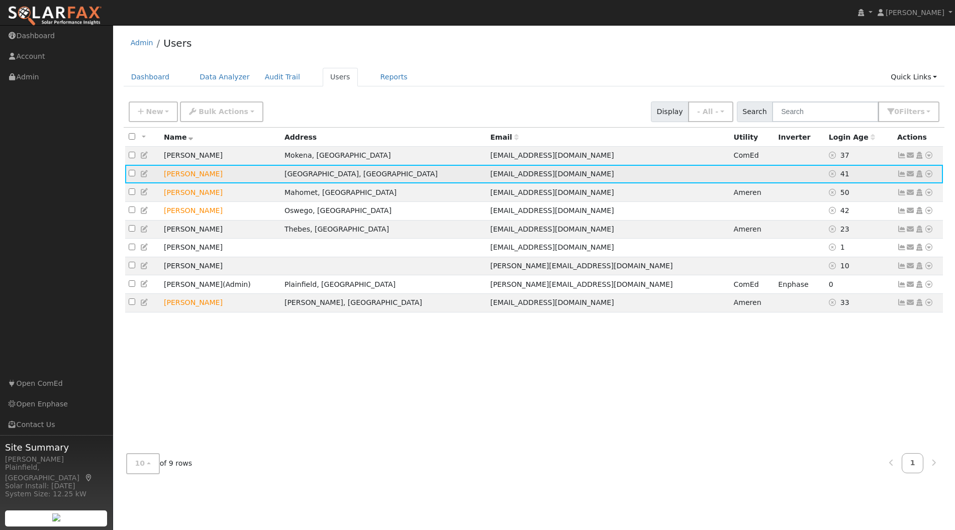
click at [931, 174] on icon at bounding box center [928, 173] width 9 height 7
click at [834, 227] on link "Import From CSV" at bounding box center [823, 228] width 74 height 14
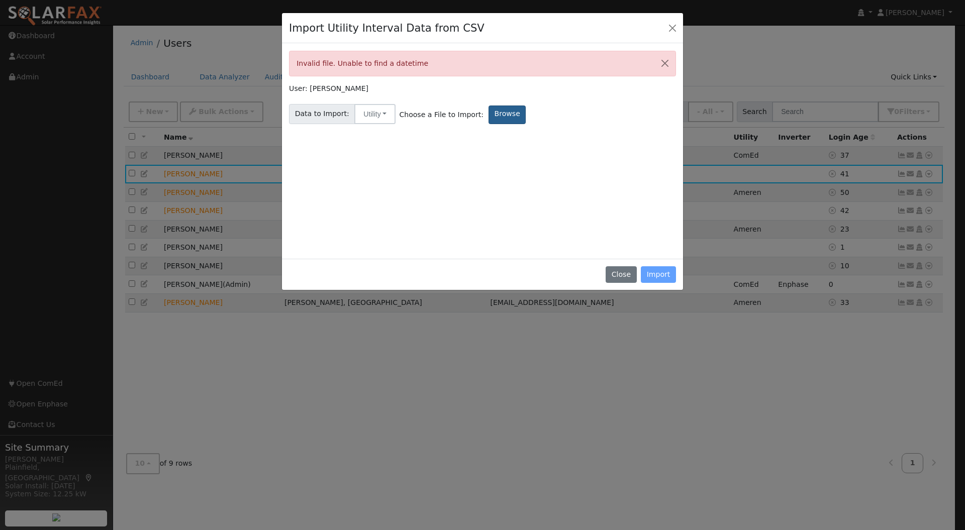
click at [492, 121] on label "Browse" at bounding box center [507, 115] width 37 height 19
click at [0, 0] on input "Browse" at bounding box center [0, 0] width 0 height 0
click at [489, 109] on label "Browse" at bounding box center [507, 115] width 37 height 19
click at [0, 0] on input "Browse" at bounding box center [0, 0] width 0 height 0
drag, startPoint x: 666, startPoint y: 56, endPoint x: 661, endPoint y: 61, distance: 6.8
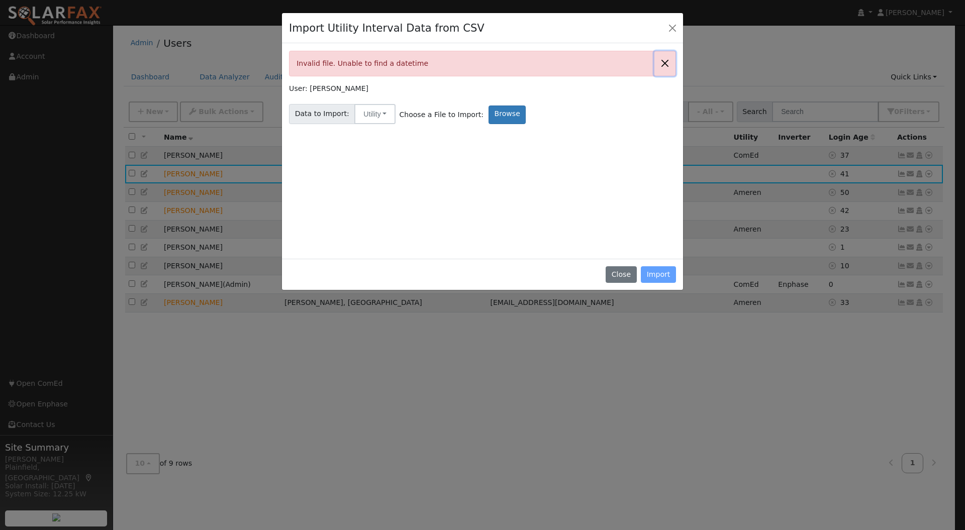
click at [666, 56] on button "Close" at bounding box center [665, 63] width 21 height 25
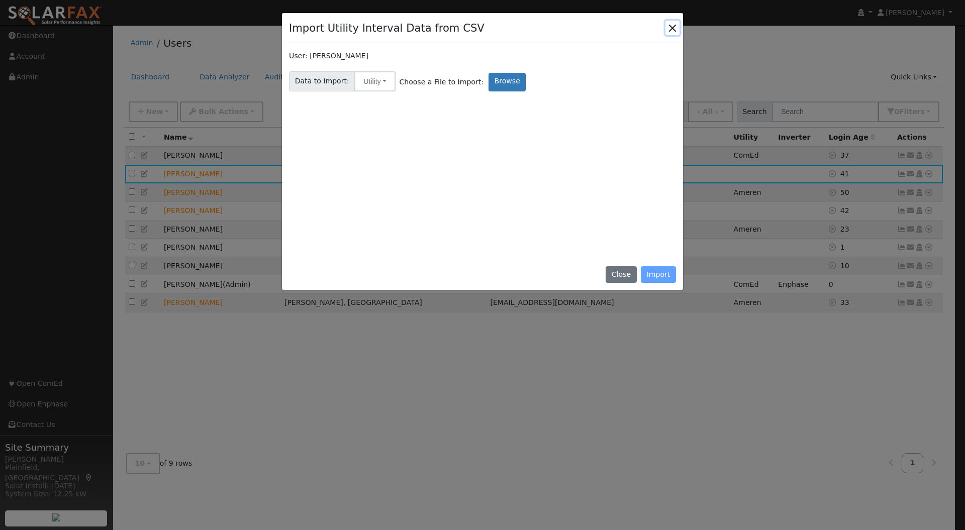
click at [670, 27] on button "Close" at bounding box center [673, 28] width 14 height 14
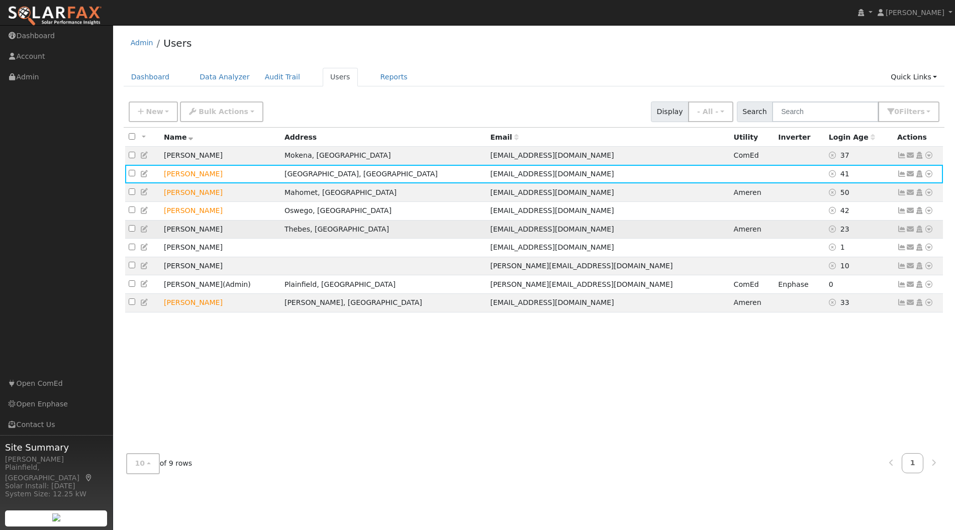
click at [926, 231] on icon at bounding box center [928, 229] width 9 height 7
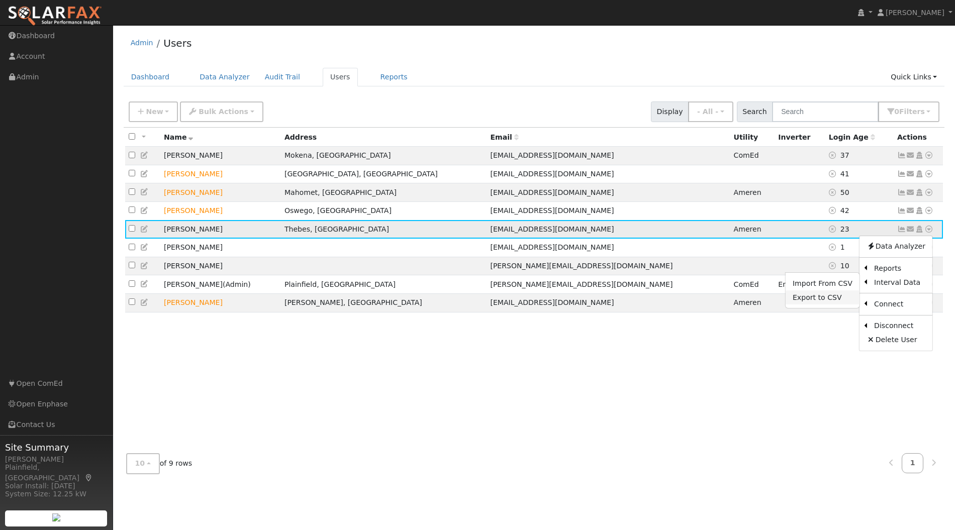
click at [822, 299] on link "Export to CSV" at bounding box center [823, 298] width 74 height 14
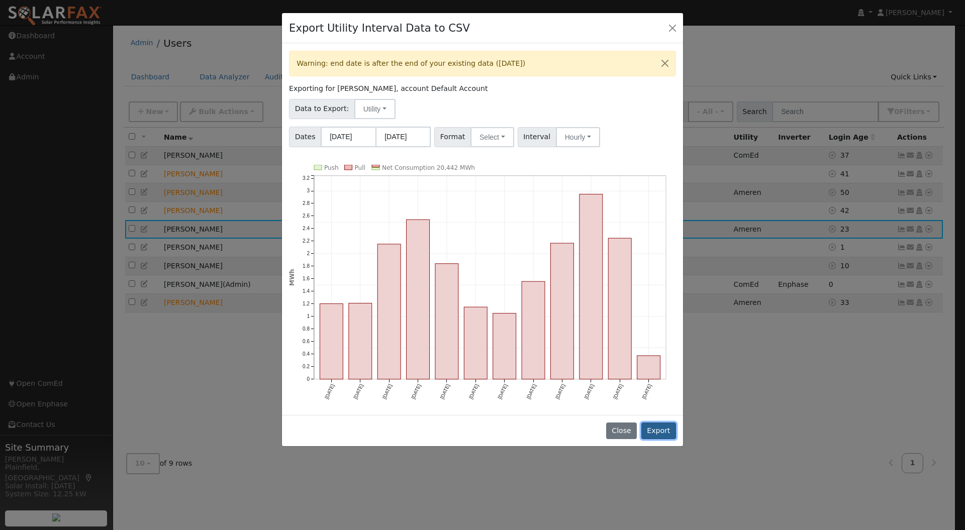
click at [658, 423] on button "Export" at bounding box center [658, 431] width 35 height 17
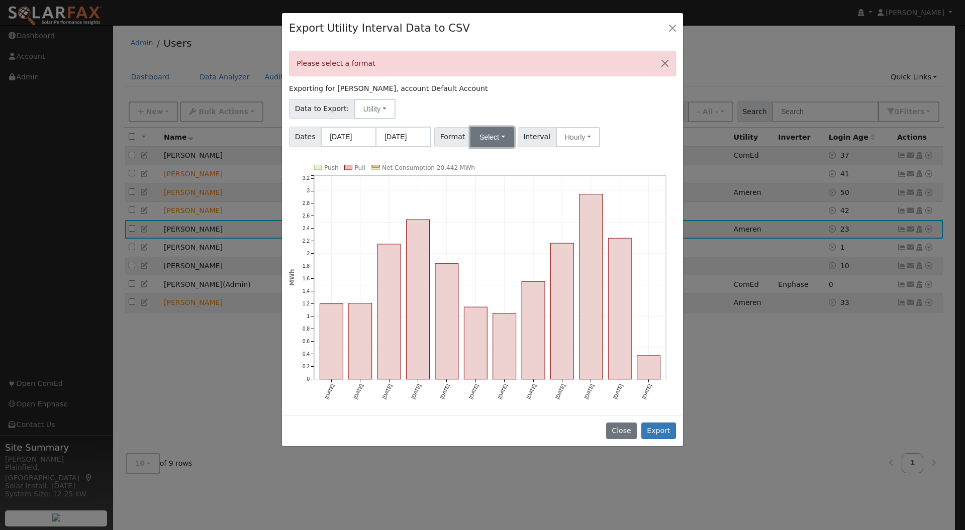
click at [498, 134] on button "Select" at bounding box center [493, 137] width 44 height 20
click at [500, 221] on link "Aurora" at bounding box center [504, 223] width 72 height 14
click at [570, 131] on button "Hourly" at bounding box center [579, 137] width 44 height 20
click at [569, 170] on link "30 Minute" at bounding box center [588, 173] width 70 height 14
click at [619, 150] on div "Please select a format Exporting for Barb Steele, account Default Account Data …" at bounding box center [482, 228] width 401 height 371
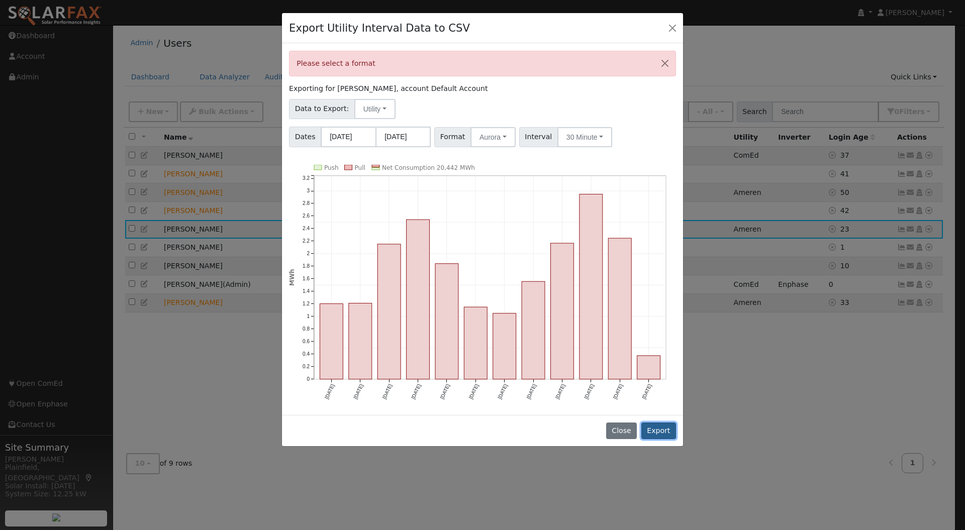
click at [656, 423] on button "Export" at bounding box center [658, 431] width 35 height 17
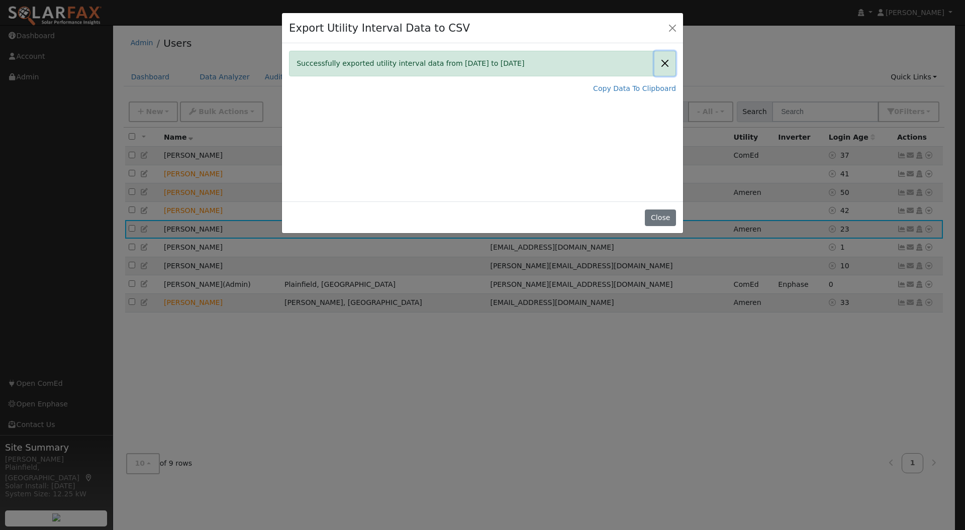
click at [666, 63] on button "Close" at bounding box center [665, 63] width 21 height 25
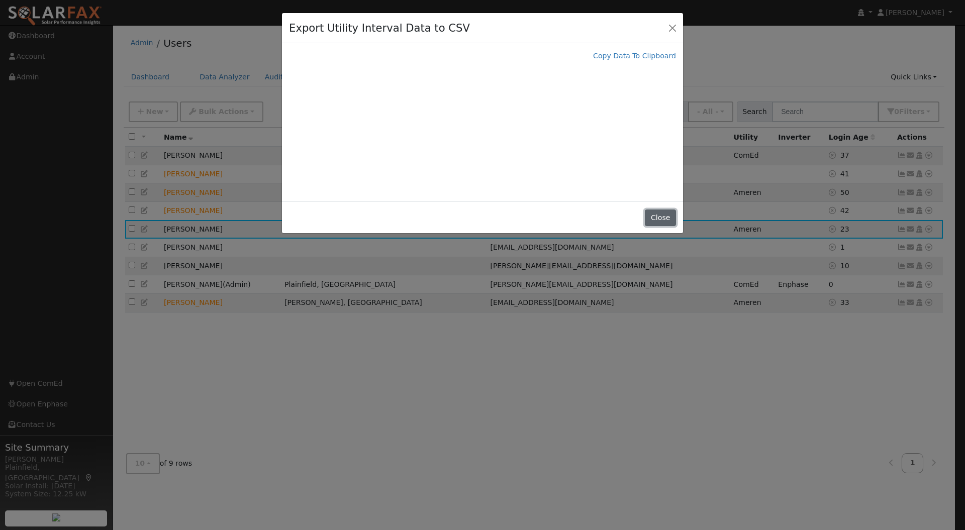
click at [665, 210] on button "Close" at bounding box center [660, 218] width 31 height 17
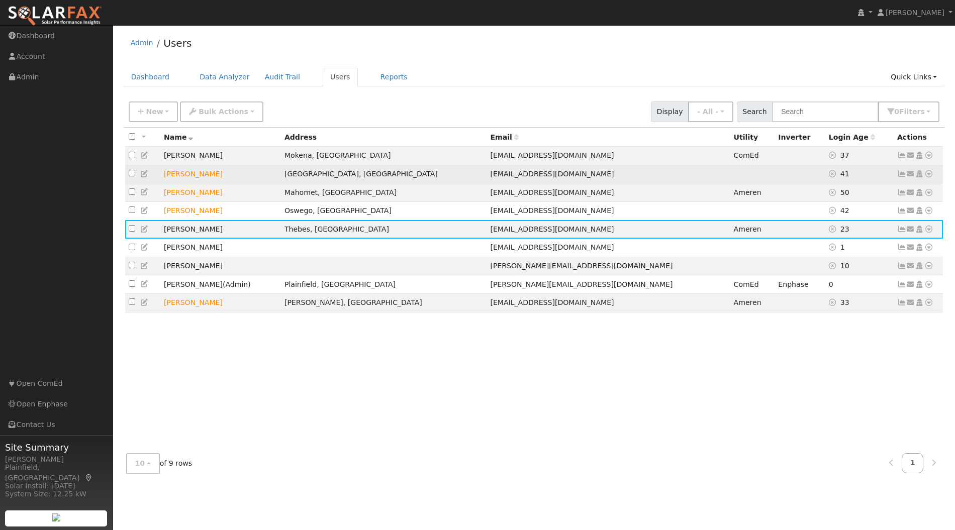
click at [929, 172] on icon at bounding box center [928, 173] width 9 height 7
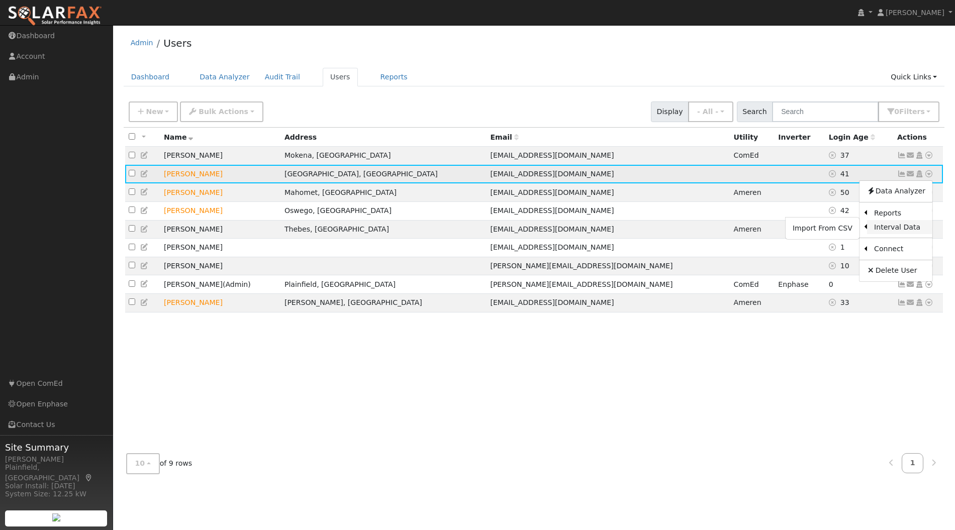
click at [902, 225] on link "Interval Data" at bounding box center [899, 227] width 65 height 14
click at [927, 172] on icon at bounding box center [928, 173] width 9 height 7
click at [907, 231] on link "Interval Data" at bounding box center [899, 227] width 65 height 14
click at [931, 173] on icon at bounding box center [928, 173] width 9 height 7
click at [842, 229] on link "Import From CSV" at bounding box center [823, 228] width 74 height 14
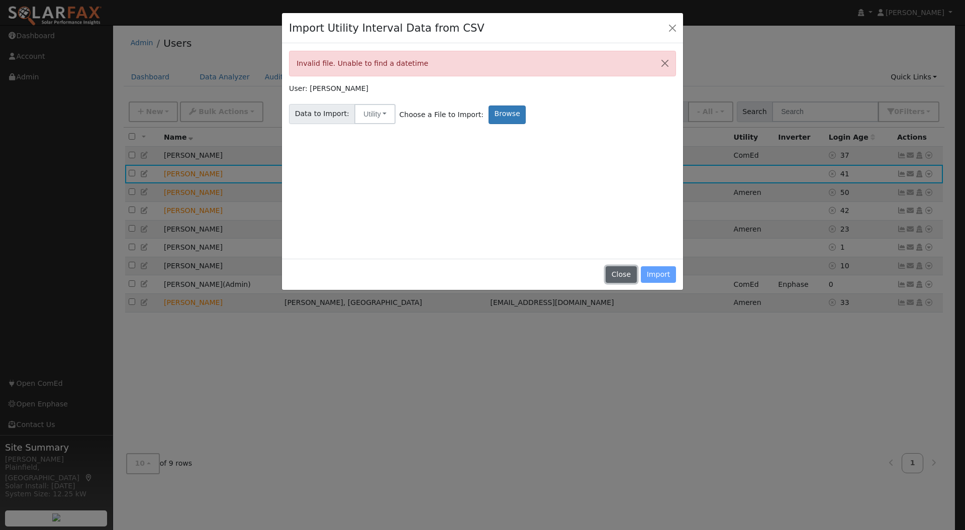
click at [626, 274] on button "Close" at bounding box center [621, 274] width 31 height 17
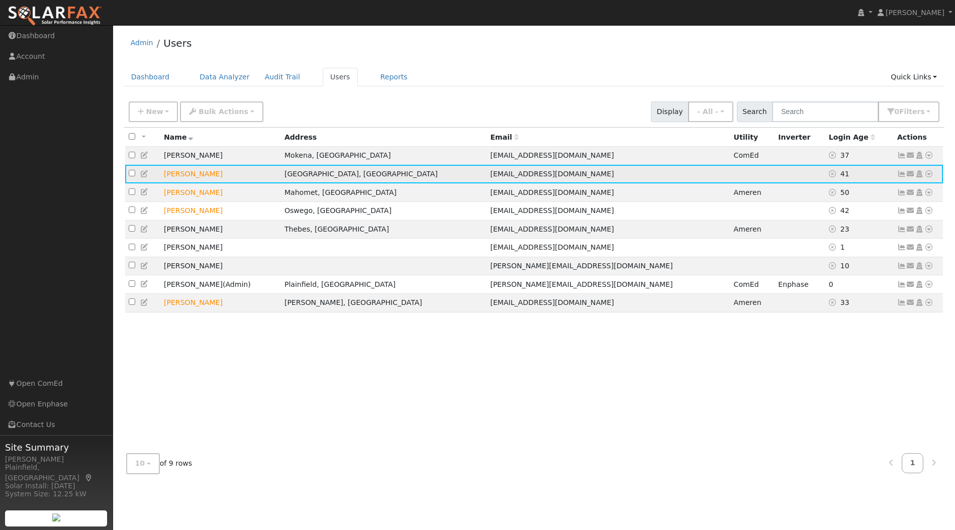
click at [132, 174] on input "checkbox" at bounding box center [132, 173] width 7 height 7
checkbox input "true"
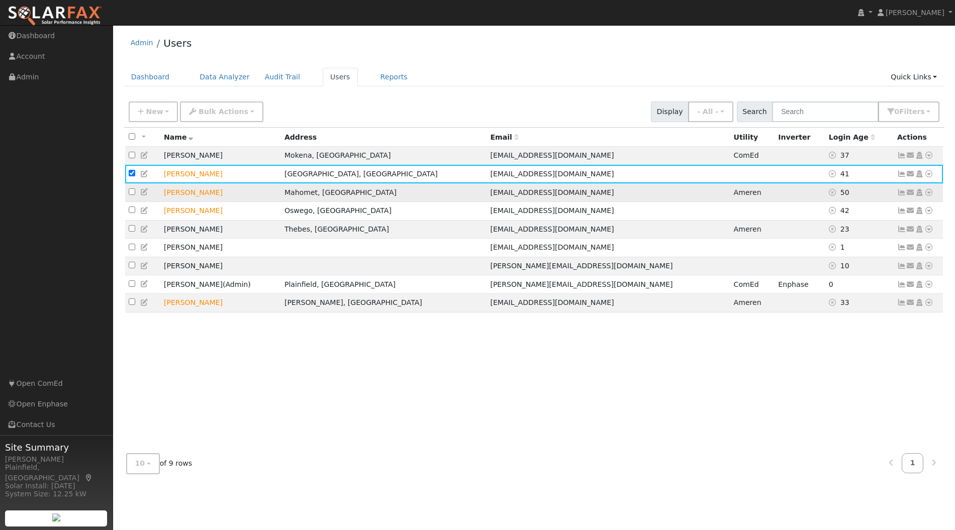
click at [130, 189] on label at bounding box center [132, 193] width 7 height 11
click at [130, 189] on input "checkbox" at bounding box center [132, 192] width 7 height 7
checkbox input "true"
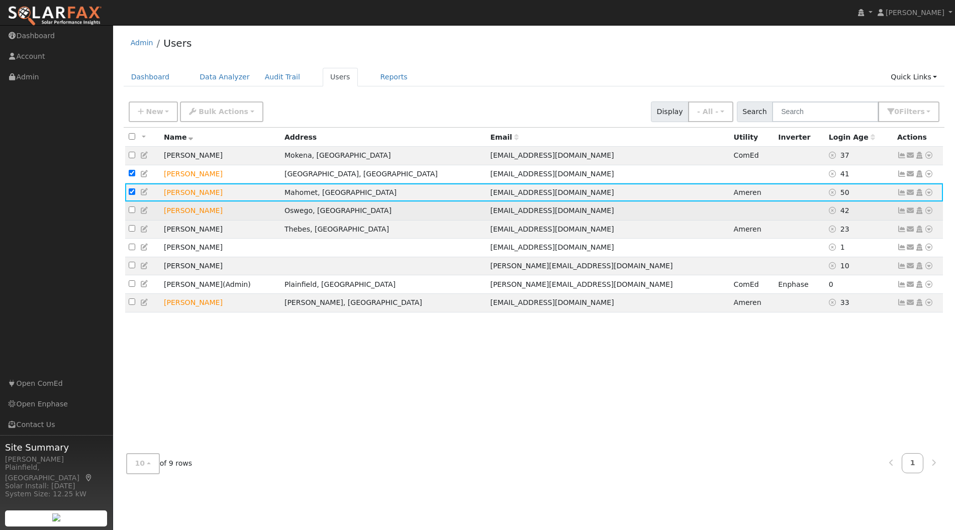
click at [133, 216] on label at bounding box center [132, 211] width 7 height 11
click at [133, 213] on input "checkbox" at bounding box center [132, 210] width 7 height 7
checkbox input "true"
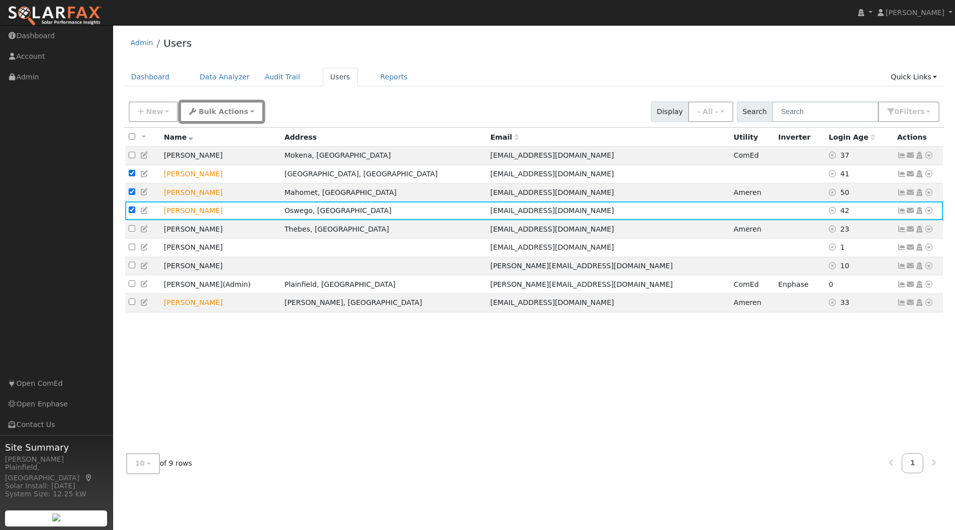
click at [243, 110] on button "Bulk Actions" at bounding box center [221, 112] width 83 height 21
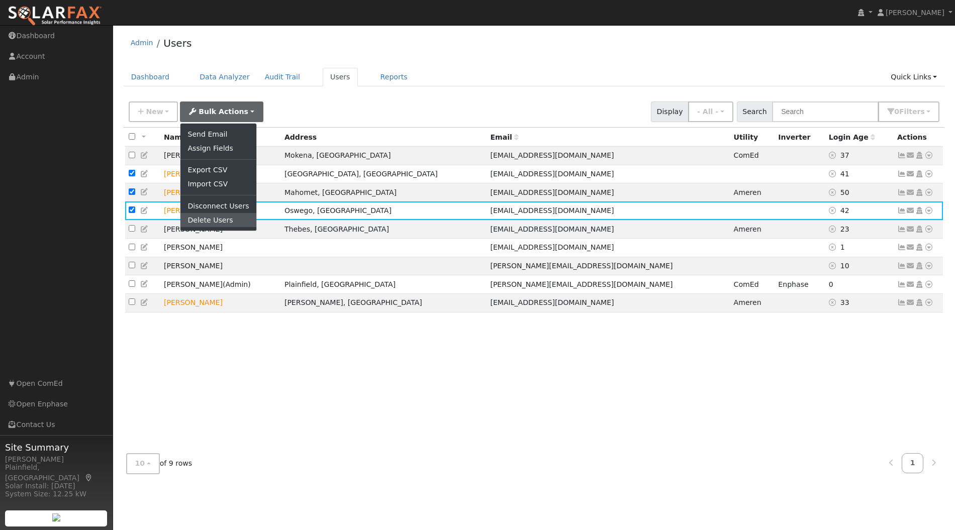
click at [206, 222] on link "Delete Users" at bounding box center [217, 220] width 75 height 14
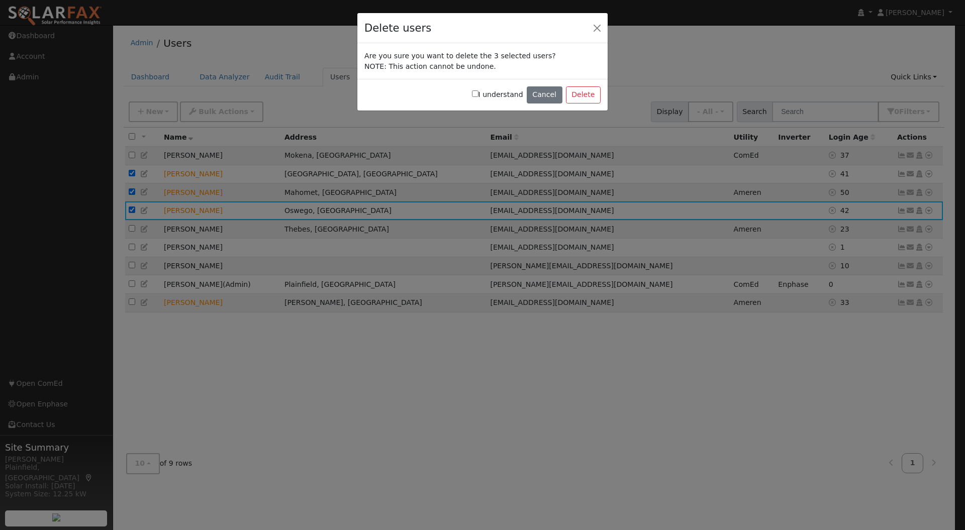
click at [482, 89] on div "I understand Cancel Delete" at bounding box center [482, 95] width 250 height 32
click at [479, 95] on input "I understand" at bounding box center [475, 93] width 7 height 7
checkbox input "true"
click at [580, 94] on button "Delete" at bounding box center [583, 94] width 35 height 17
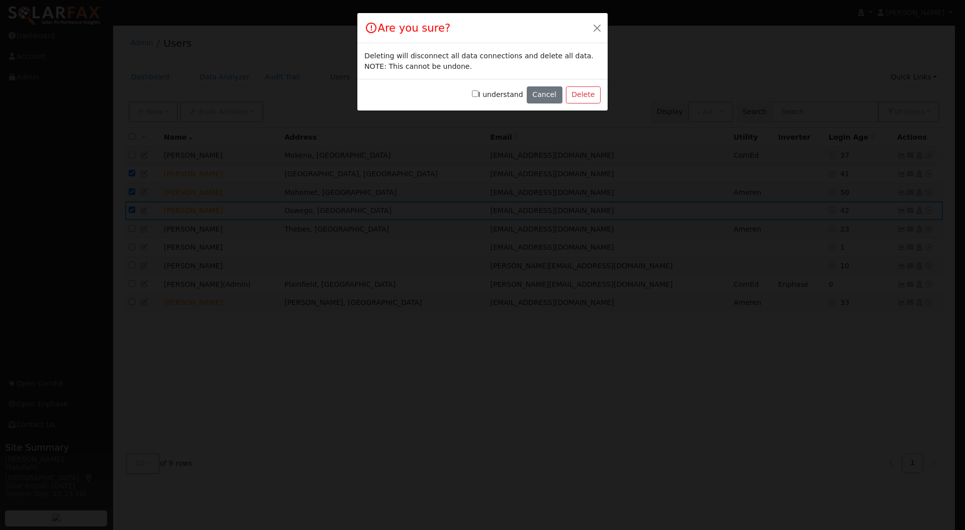
drag, startPoint x: 483, startPoint y: 91, endPoint x: 492, endPoint y: 91, distance: 8.5
click at [479, 91] on input "I understand" at bounding box center [475, 93] width 7 height 7
checkbox input "true"
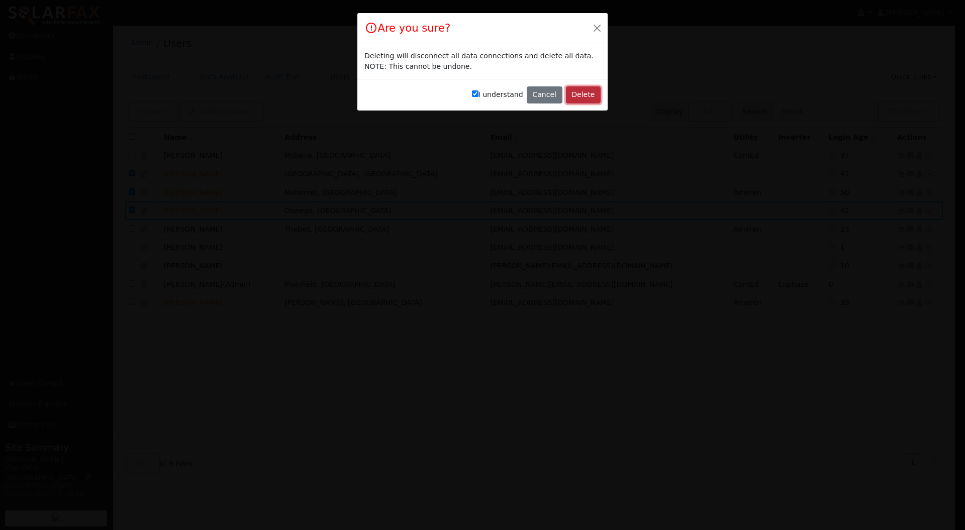
click at [583, 97] on button "Delete" at bounding box center [583, 94] width 35 height 17
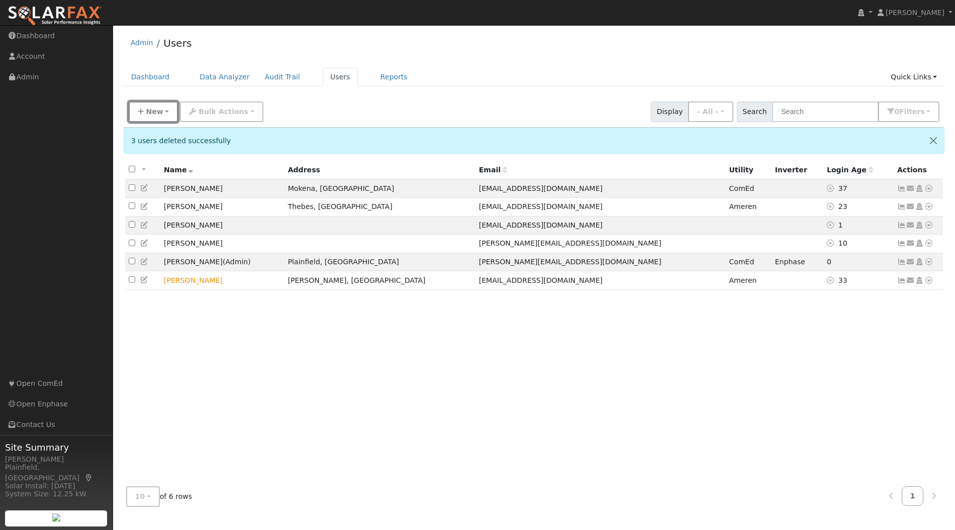
click at [151, 116] on button "New" at bounding box center [154, 112] width 50 height 21
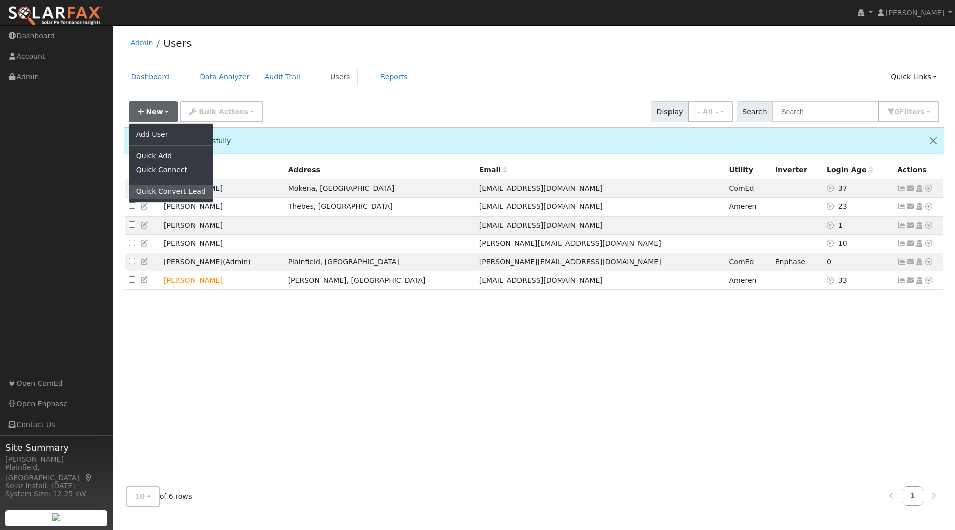
click at [166, 191] on link "Quick Convert Lead" at bounding box center [170, 192] width 83 height 14
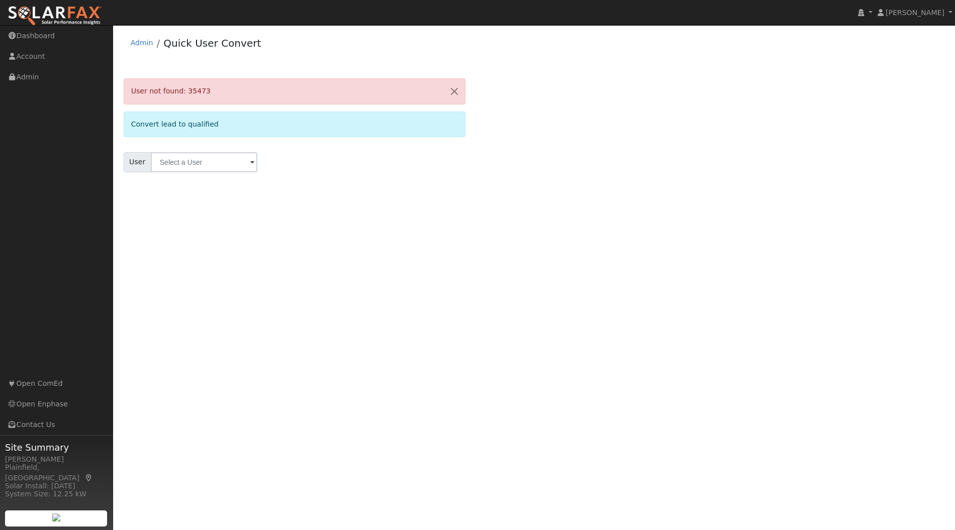
click at [234, 158] on input "text" at bounding box center [204, 162] width 107 height 20
click at [319, 155] on div "User Results Enter text to search Enter text to search No history" at bounding box center [295, 162] width 342 height 20
click at [46, 35] on link "Dashboard" at bounding box center [56, 36] width 113 height 21
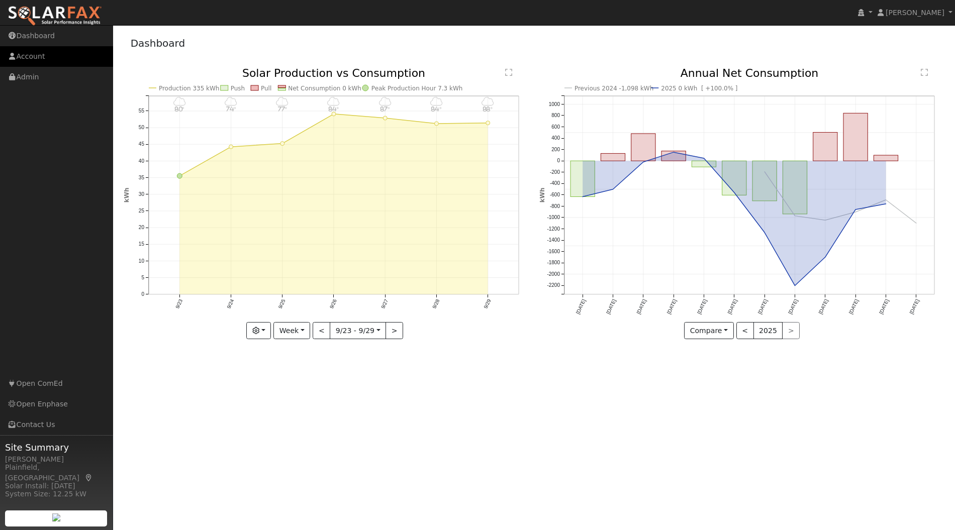
click at [37, 50] on link "Account" at bounding box center [56, 56] width 113 height 21
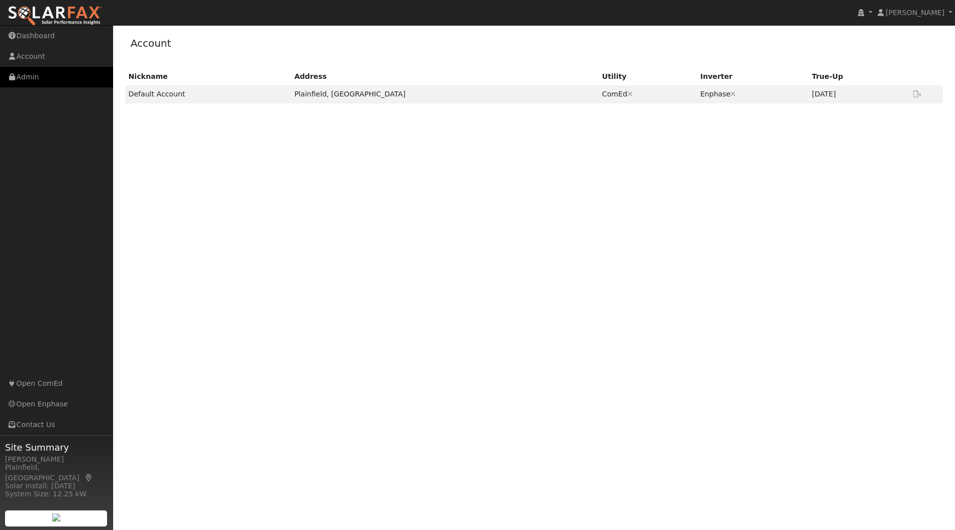
click at [36, 73] on link "Admin" at bounding box center [56, 77] width 113 height 21
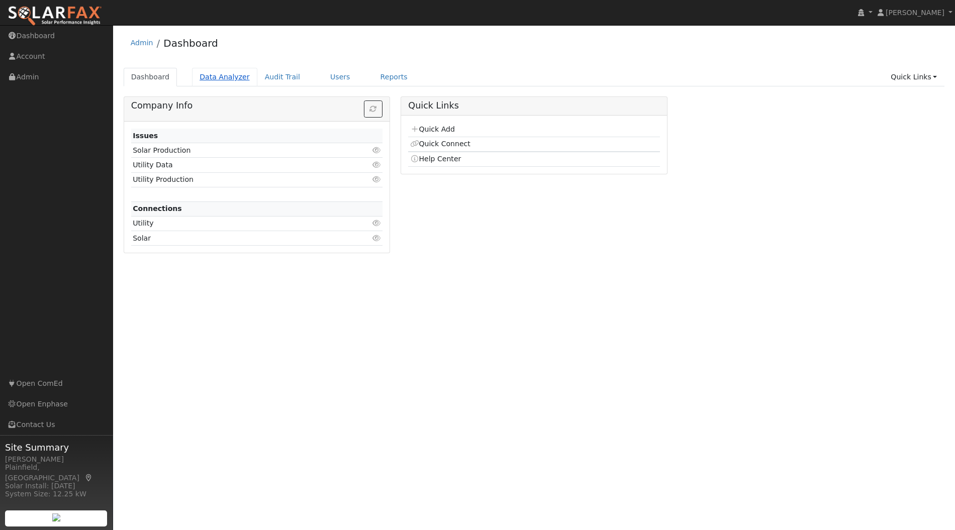
click at [224, 76] on link "Data Analyzer" at bounding box center [224, 77] width 65 height 19
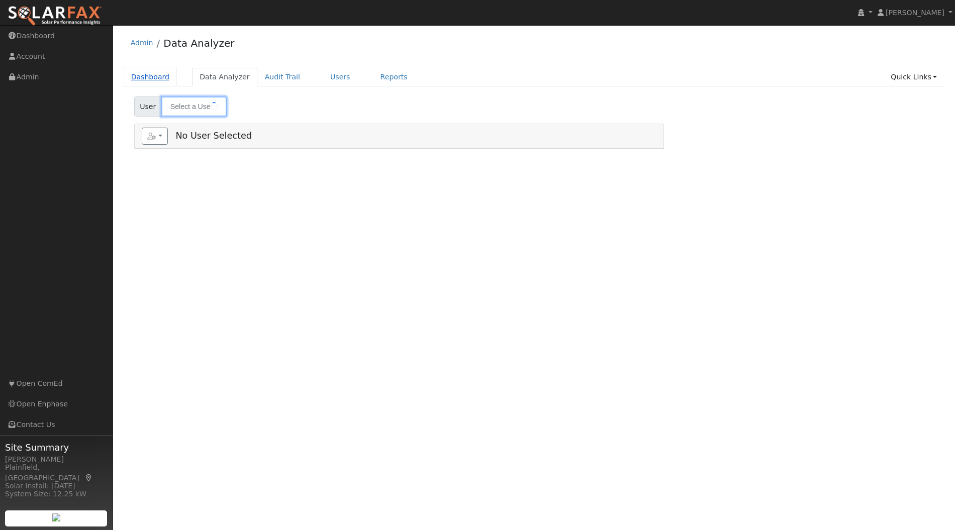
type input "[PERSON_NAME]"
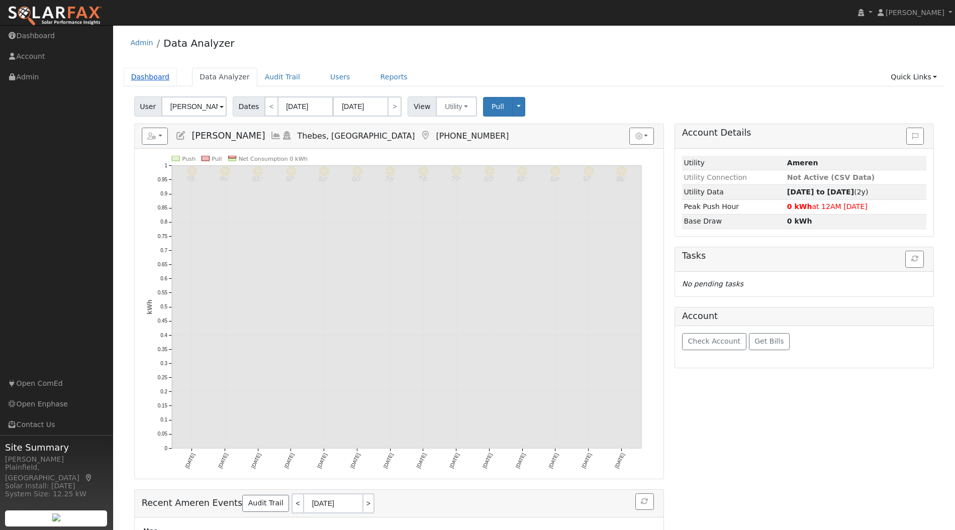
click at [138, 72] on link "Dashboard" at bounding box center [151, 77] width 54 height 19
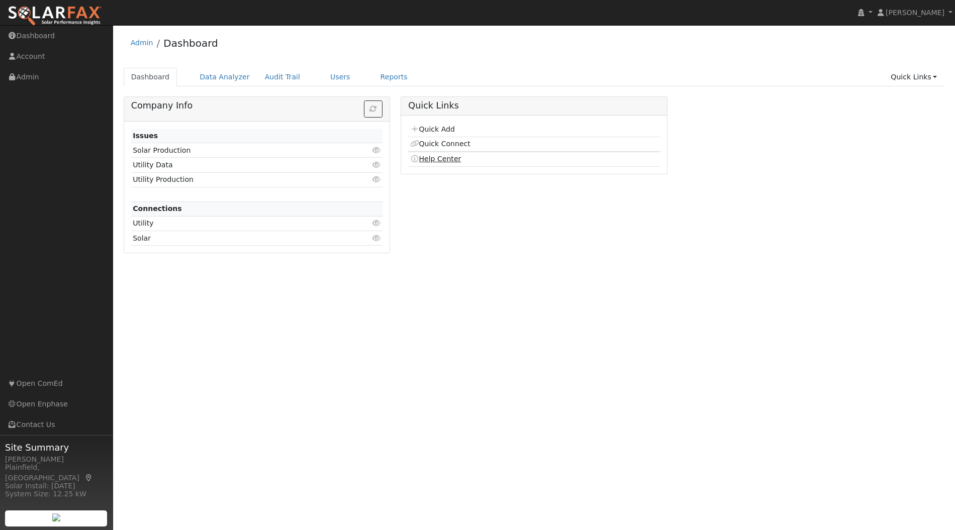
click at [452, 156] on link "Help Center" at bounding box center [435, 159] width 51 height 8
drag, startPoint x: 230, startPoint y: 82, endPoint x: 256, endPoint y: 79, distance: 26.8
click at [230, 81] on link "Data Analyzer" at bounding box center [224, 77] width 65 height 19
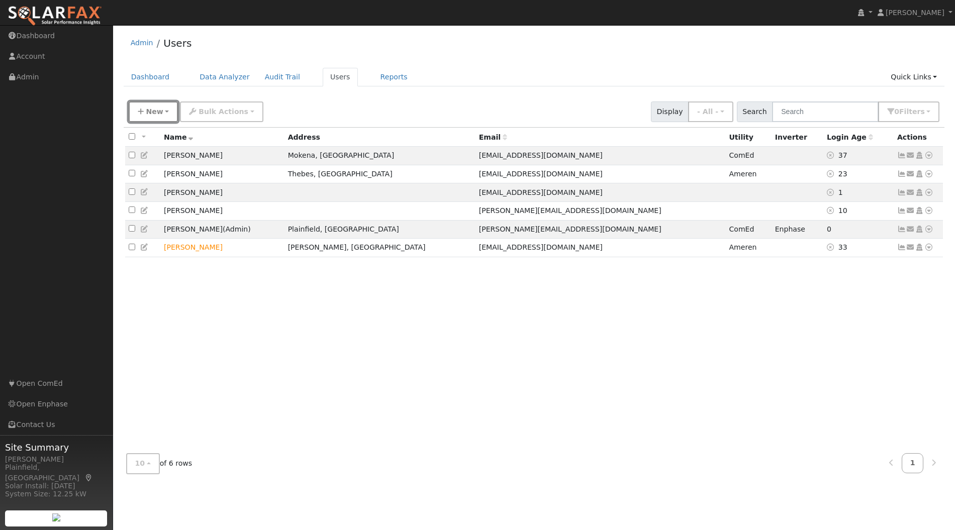
click at [165, 115] on button "New" at bounding box center [154, 112] width 50 height 21
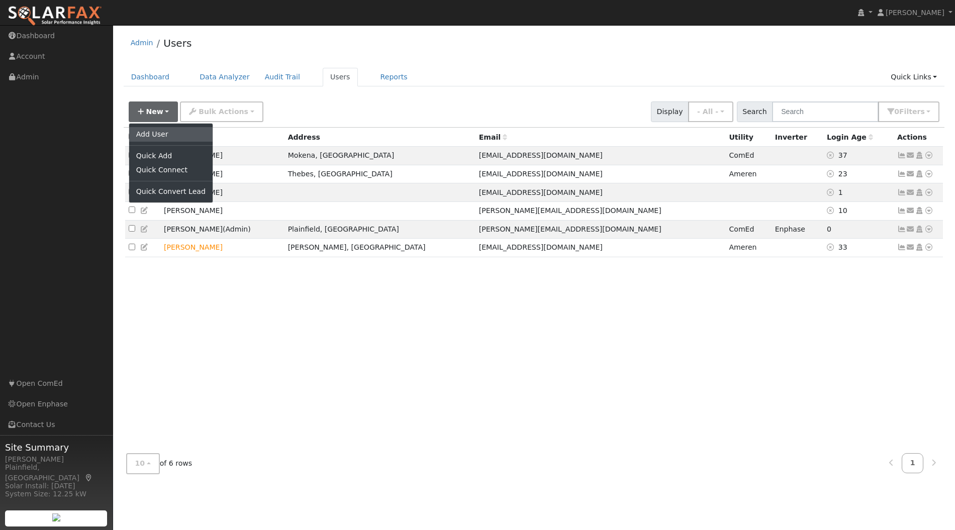
click at [173, 138] on link "Add User" at bounding box center [170, 134] width 83 height 14
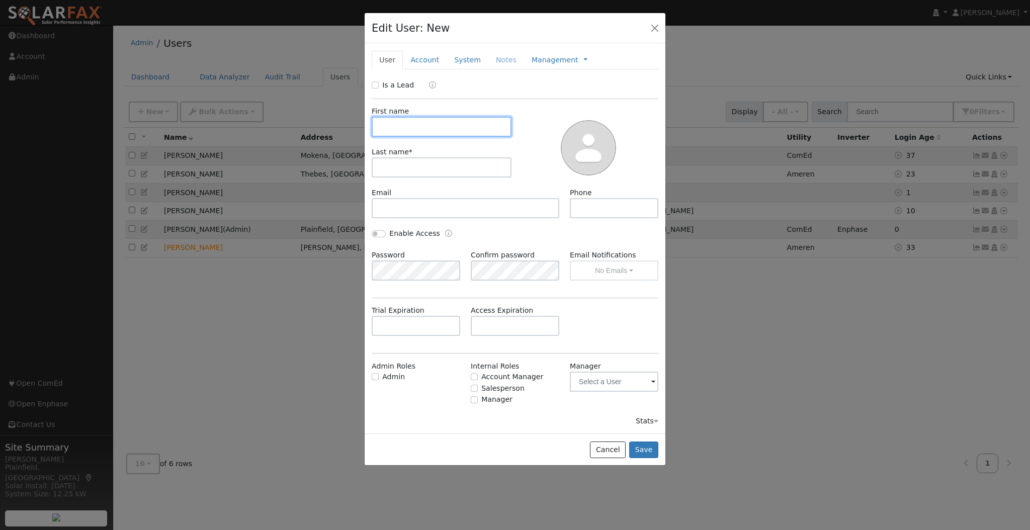
click at [450, 120] on input "text" at bounding box center [441, 127] width 140 height 20
paste input "Darshil"
type input "Darshil"
click at [405, 159] on input "text" at bounding box center [441, 167] width 140 height 20
paste input "Darshil"
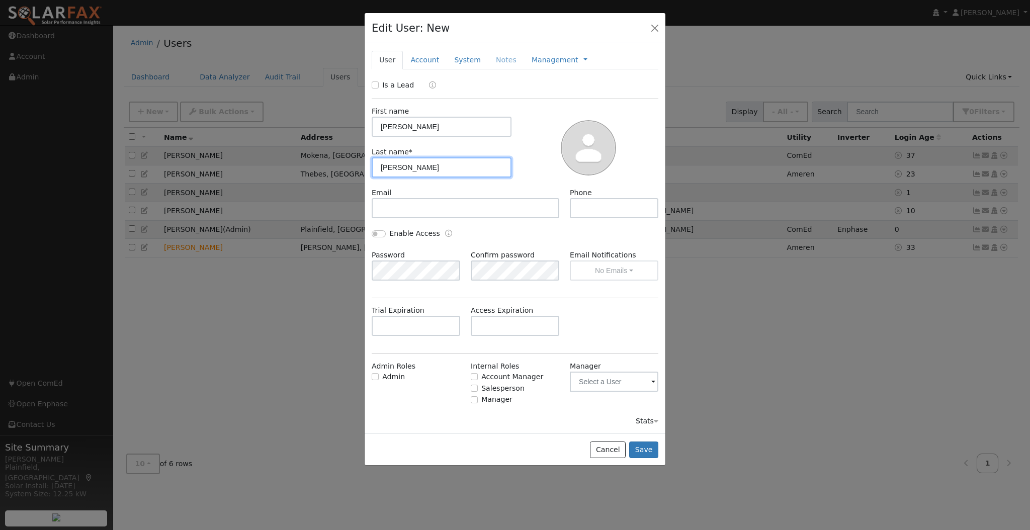
type input "Darshil"
click at [442, 210] on input "text" at bounding box center [465, 208] width 188 height 20
paste input "[EMAIL_ADDRESS][DOMAIN_NAME]"
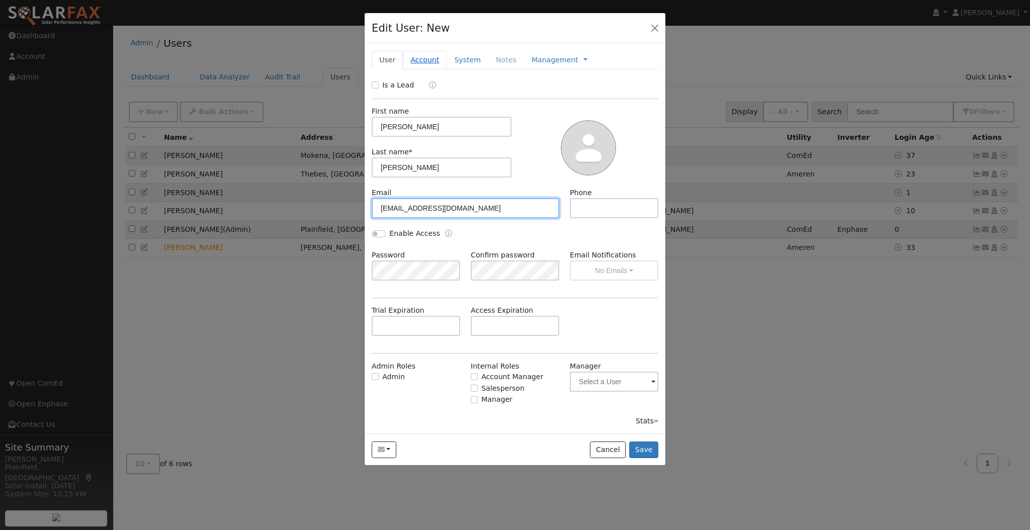
type input "[EMAIL_ADDRESS][DOMAIN_NAME]"
click at [423, 59] on link "Account" at bounding box center [425, 60] width 44 height 19
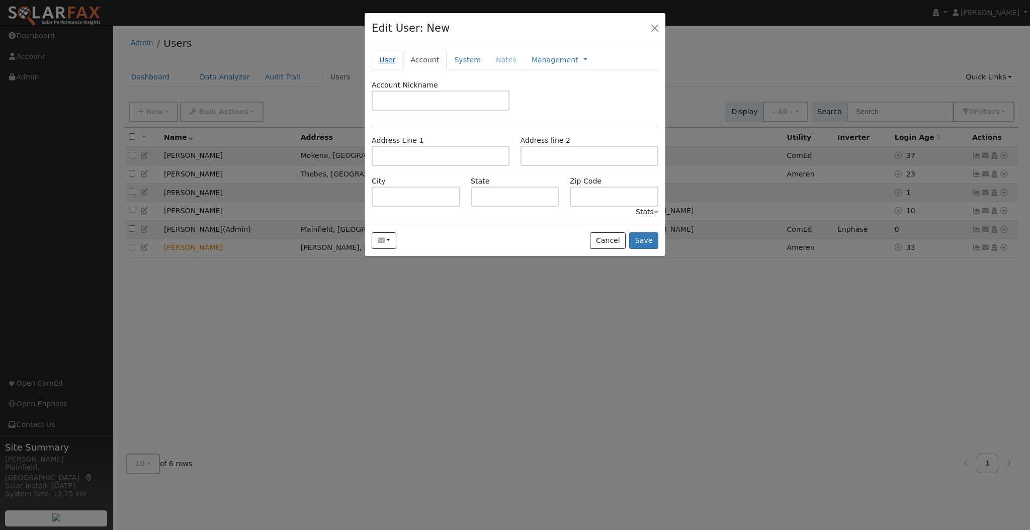
click at [394, 56] on link "User" at bounding box center [386, 60] width 31 height 19
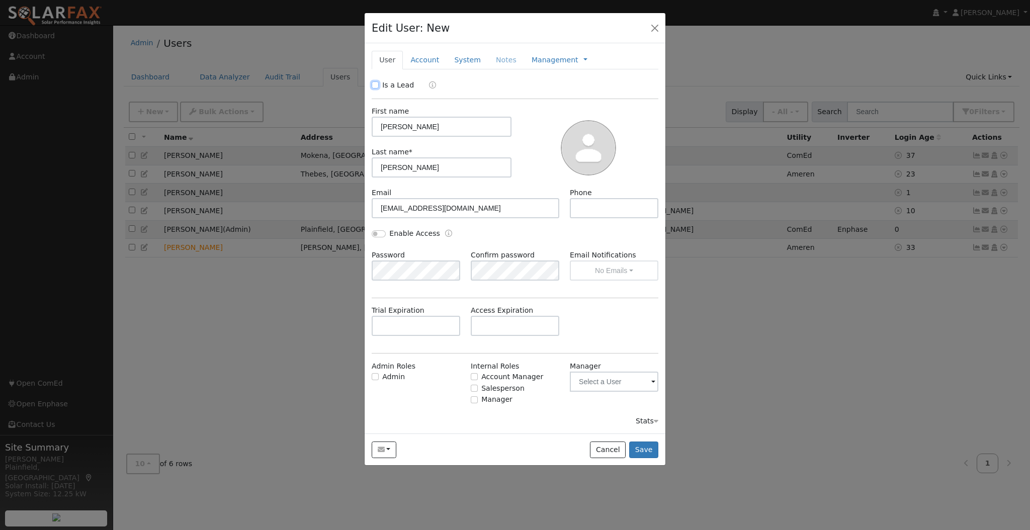
click at [378, 84] on input "Is a Lead" at bounding box center [374, 84] width 7 height 7
checkbox input "true"
click at [434, 65] on link "Account" at bounding box center [425, 60] width 44 height 19
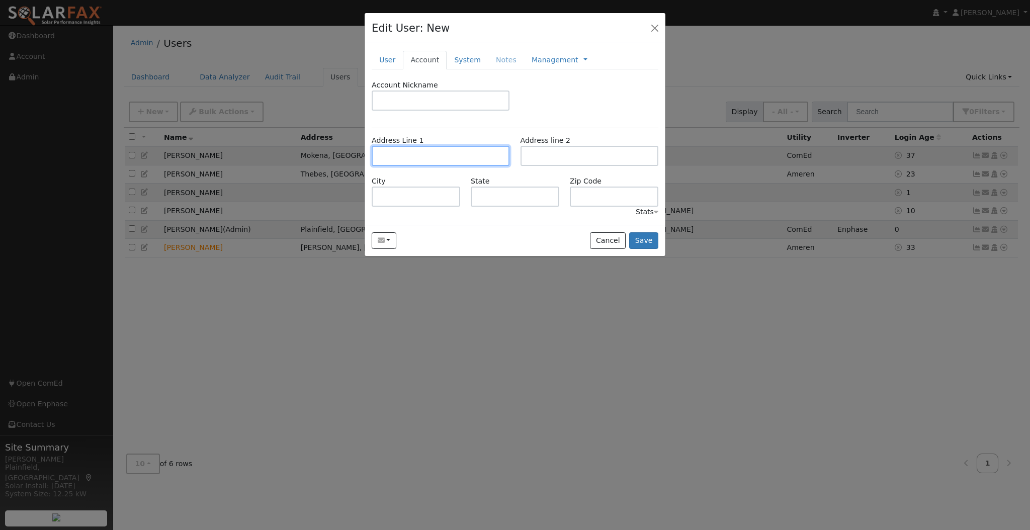
click at [408, 160] on input "text" at bounding box center [440, 156] width 138 height 20
paste input "437 Birmingham Ln"
type input "437 Birmingham Lane"
type input "Schaumburg"
type input "IL"
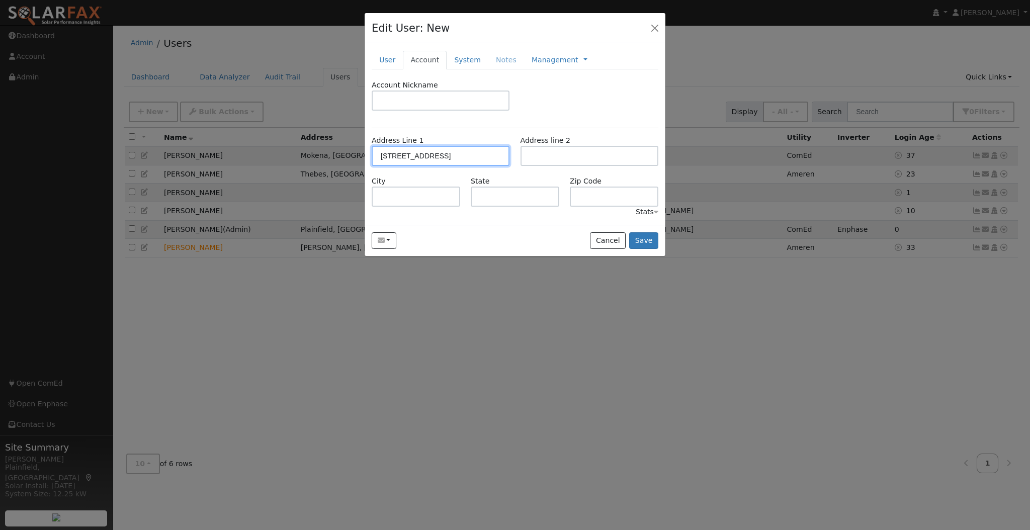
type input "60193"
click at [453, 55] on link "System" at bounding box center [467, 60] width 42 height 19
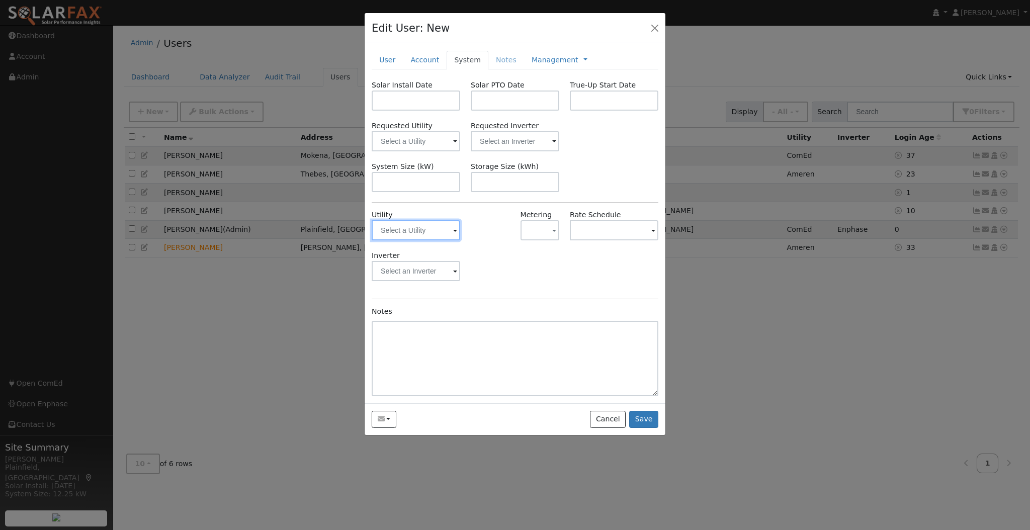
click at [440, 234] on input "text" at bounding box center [415, 230] width 88 height 20
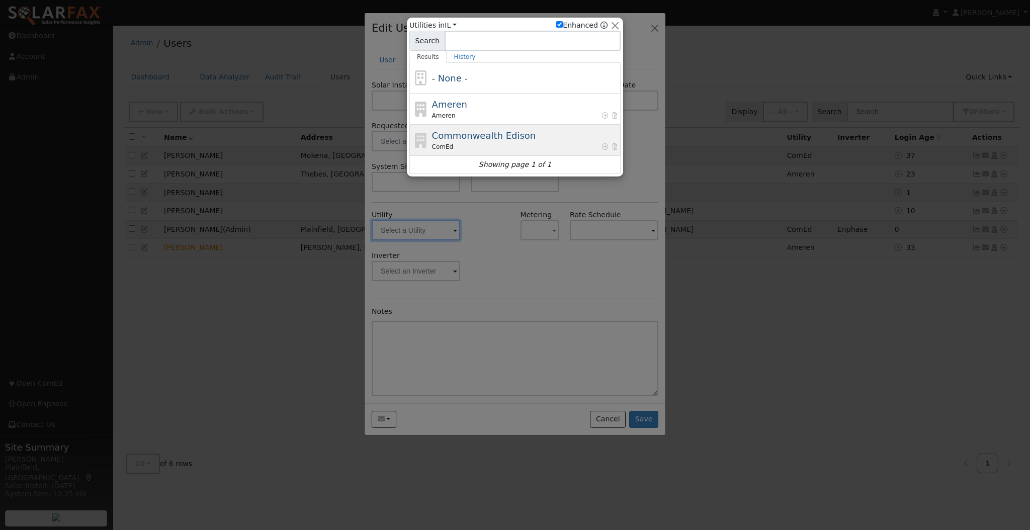
click at [481, 144] on div "ComEd" at bounding box center [525, 146] width 187 height 9
type input "ComEd"
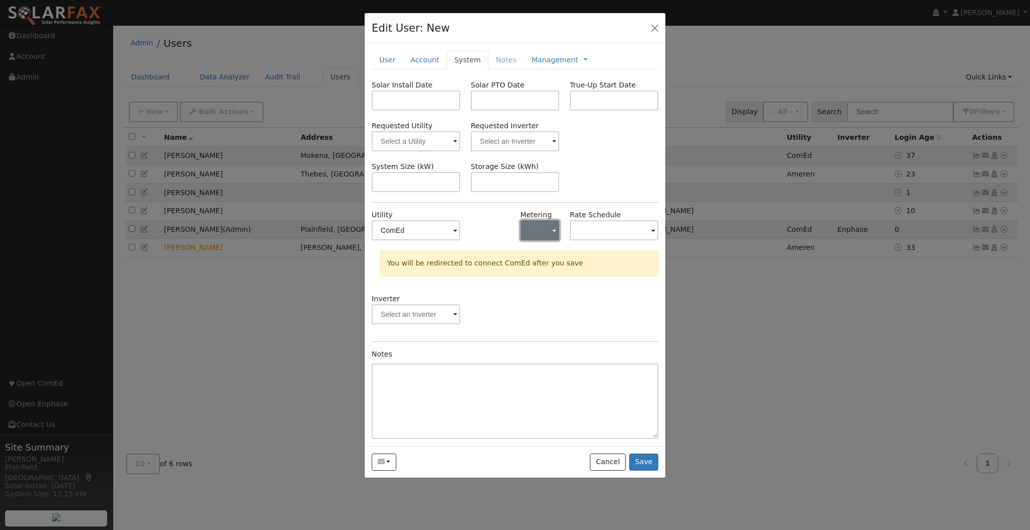
click at [539, 224] on button "button" at bounding box center [539, 230] width 39 height 20
click at [528, 249] on link "- None -" at bounding box center [555, 253] width 70 height 14
click at [503, 224] on div at bounding box center [490, 230] width 49 height 41
click at [606, 228] on input "text" at bounding box center [614, 230] width 88 height 20
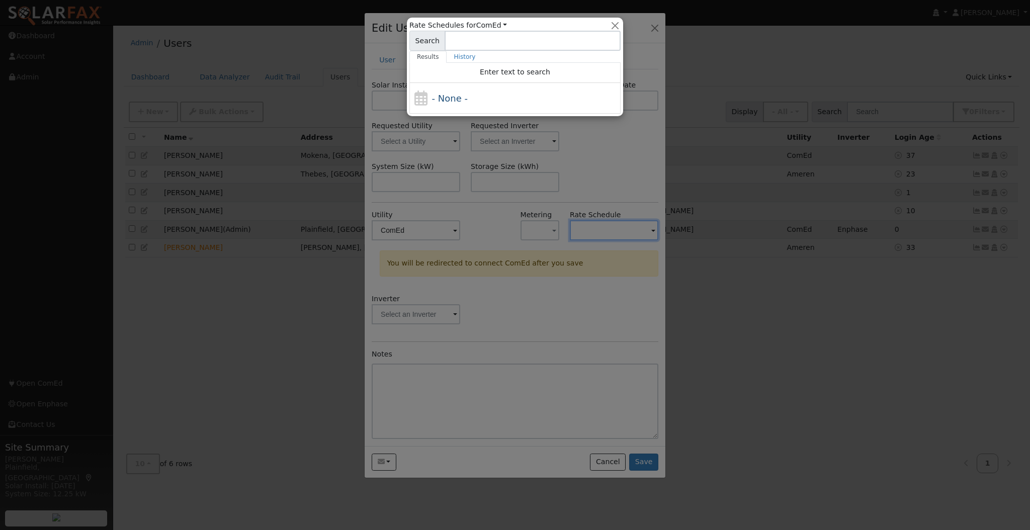
click at [477, 195] on div at bounding box center [515, 265] width 1030 height 530
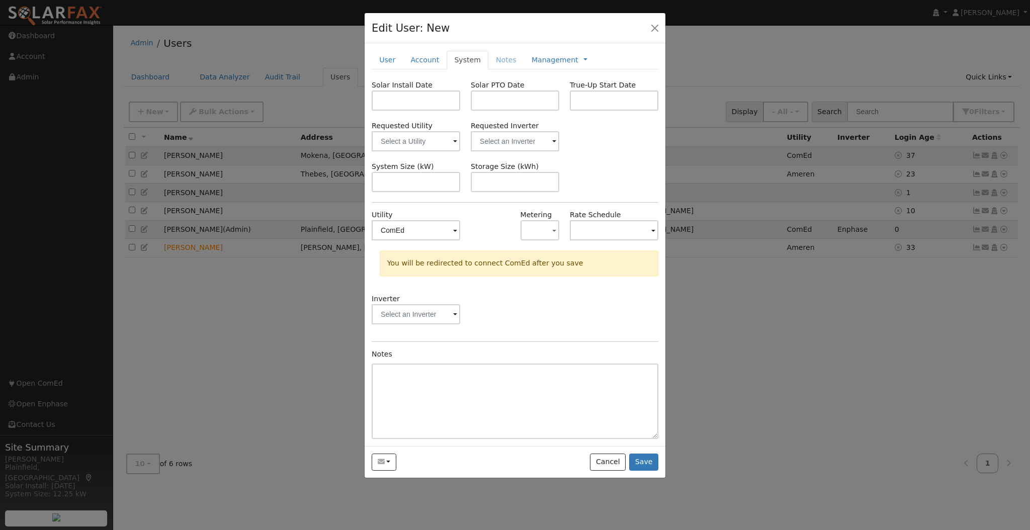
click at [498, 56] on li "Notes" at bounding box center [506, 60] width 36 height 18
drag, startPoint x: 501, startPoint y: 62, endPoint x: 522, endPoint y: 56, distance: 21.5
click at [503, 62] on li "Notes" at bounding box center [506, 60] width 36 height 18
click at [531, 56] on link "Management" at bounding box center [554, 60] width 47 height 11
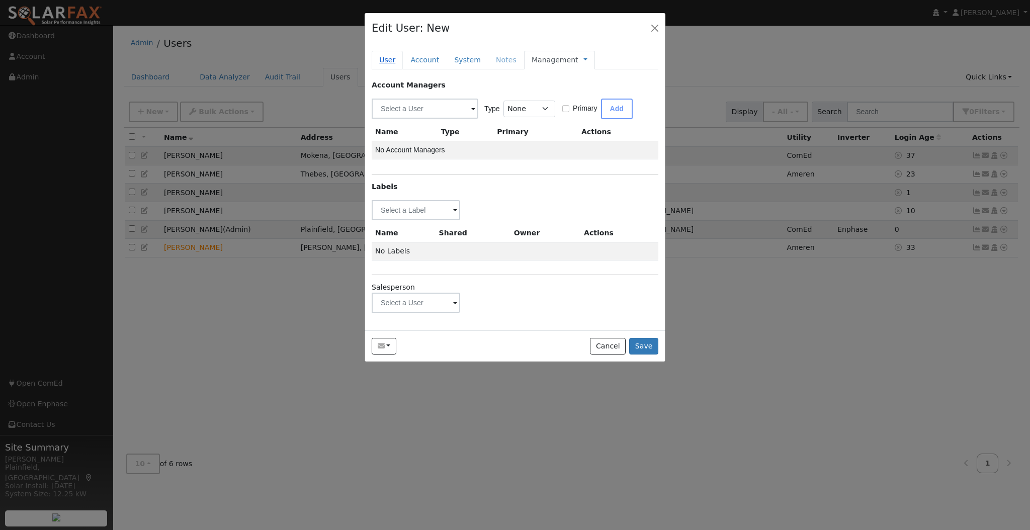
click at [390, 60] on link "User" at bounding box center [386, 60] width 31 height 19
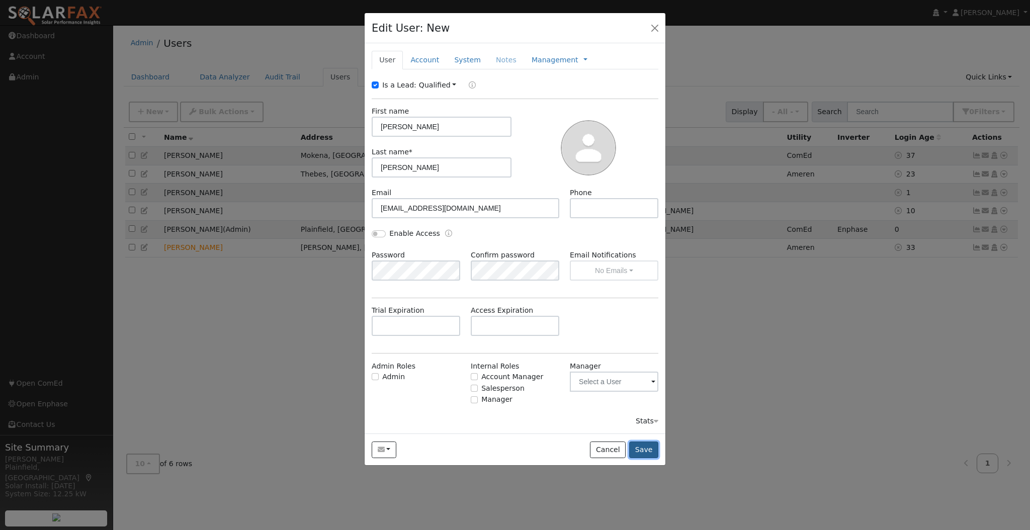
click at [647, 450] on button "Save" at bounding box center [643, 449] width 29 height 17
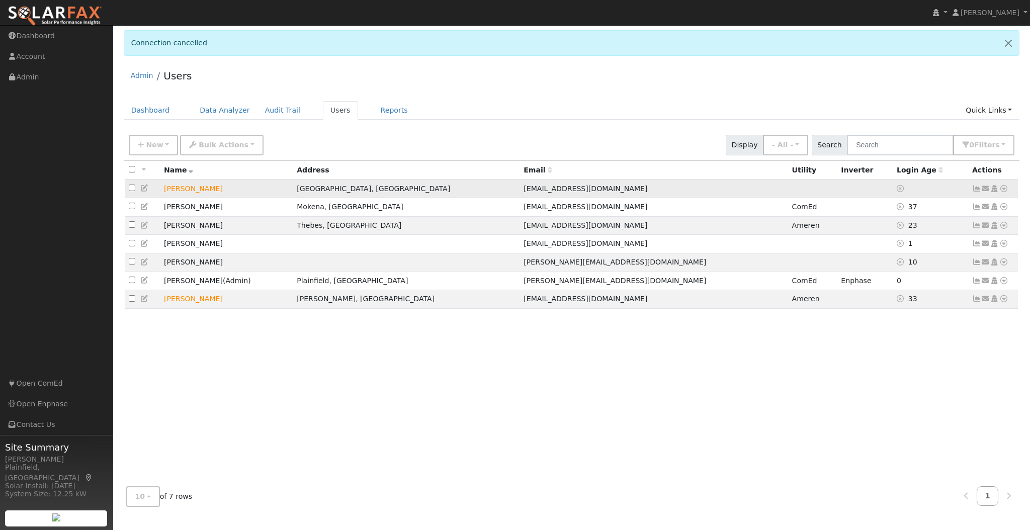
click at [1003, 189] on icon at bounding box center [1003, 188] width 9 height 7
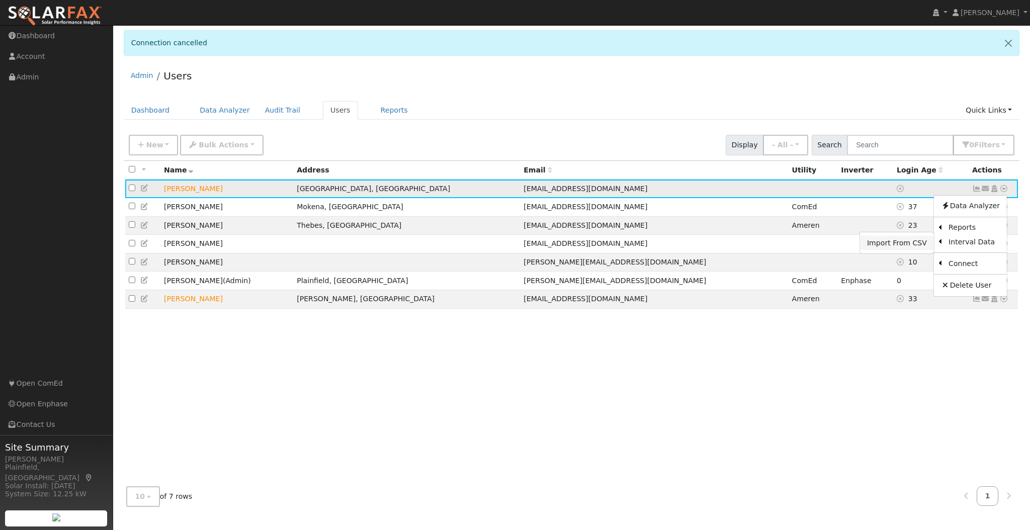
click at [922, 240] on link "Import From CSV" at bounding box center [897, 243] width 74 height 14
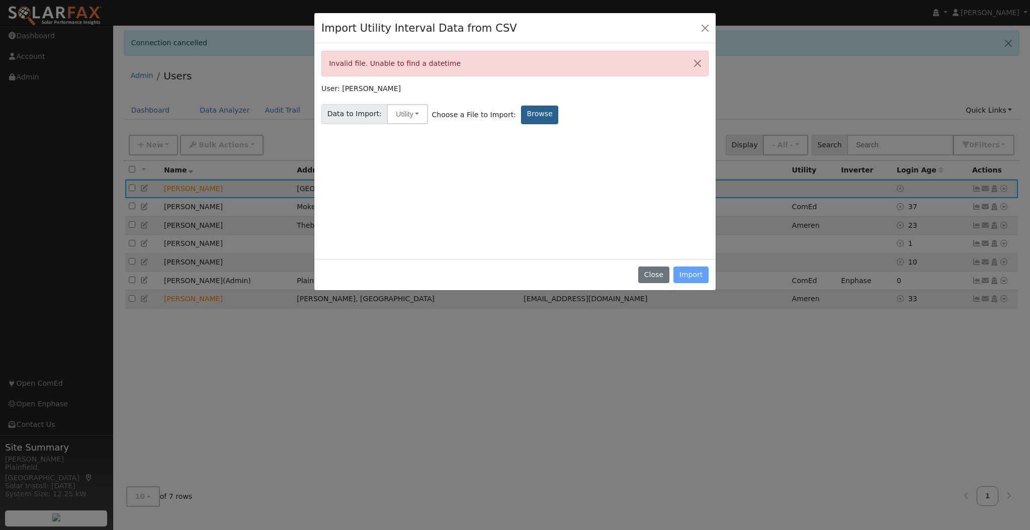
click at [521, 113] on label "Browse" at bounding box center [539, 115] width 37 height 19
click at [0, 0] on input "Browse" at bounding box center [0, 0] width 0 height 0
click at [521, 117] on label "Browse" at bounding box center [539, 115] width 37 height 19
click at [0, 0] on input "Browse" at bounding box center [0, 0] width 0 height 0
click at [413, 114] on button "Utility" at bounding box center [407, 114] width 41 height 20
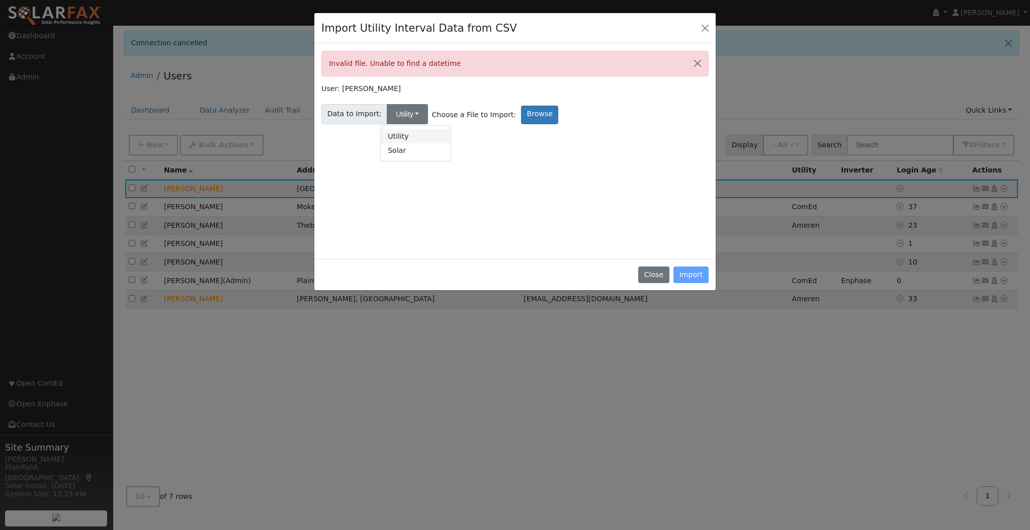
click at [408, 135] on link "Utility" at bounding box center [416, 136] width 70 height 14
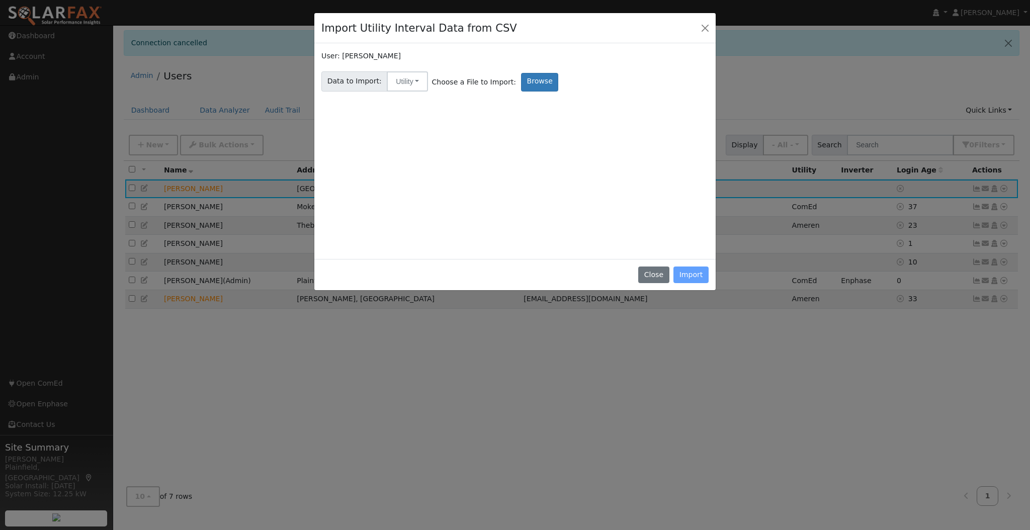
click at [480, 80] on span "Choose a File to Import:" at bounding box center [473, 82] width 84 height 11
click at [521, 84] on label "Browse" at bounding box center [539, 82] width 37 height 19
click at [0, 0] on input "Browse" at bounding box center [0, 0] width 0 height 0
